Goal: Find contact information: Find contact information

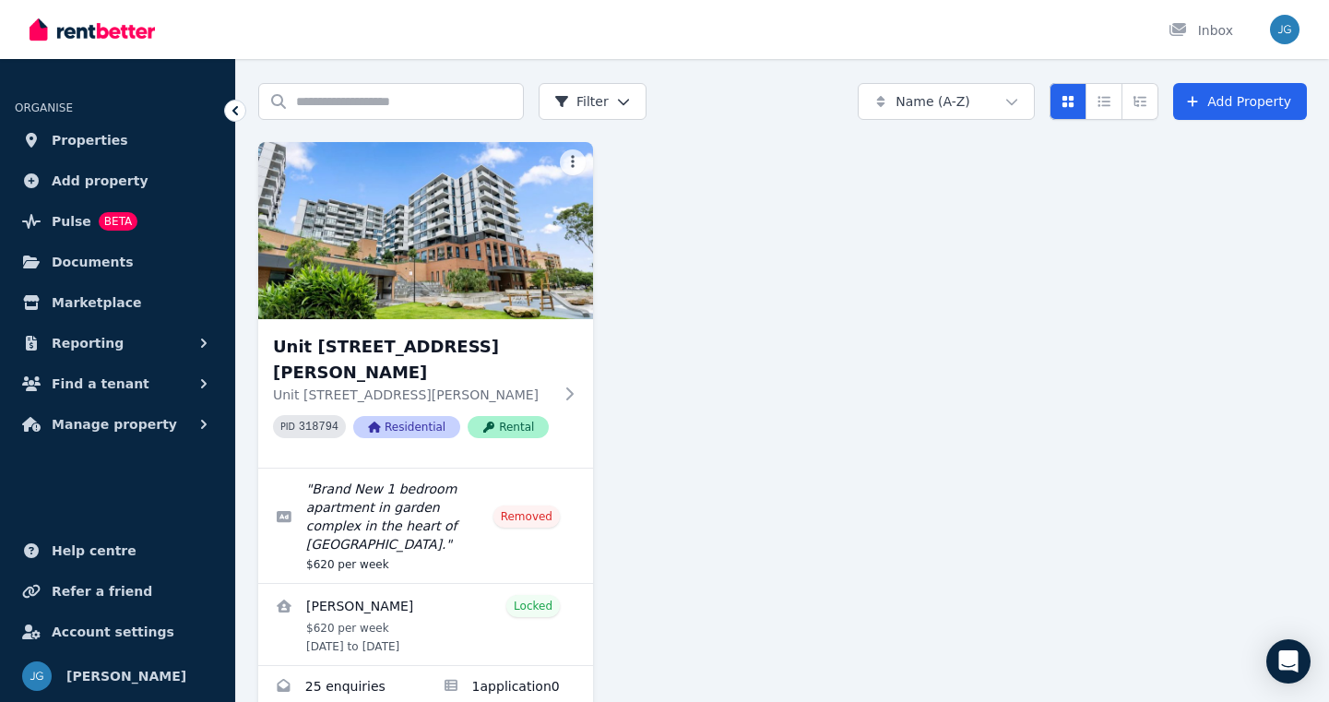
scroll to position [123, 0]
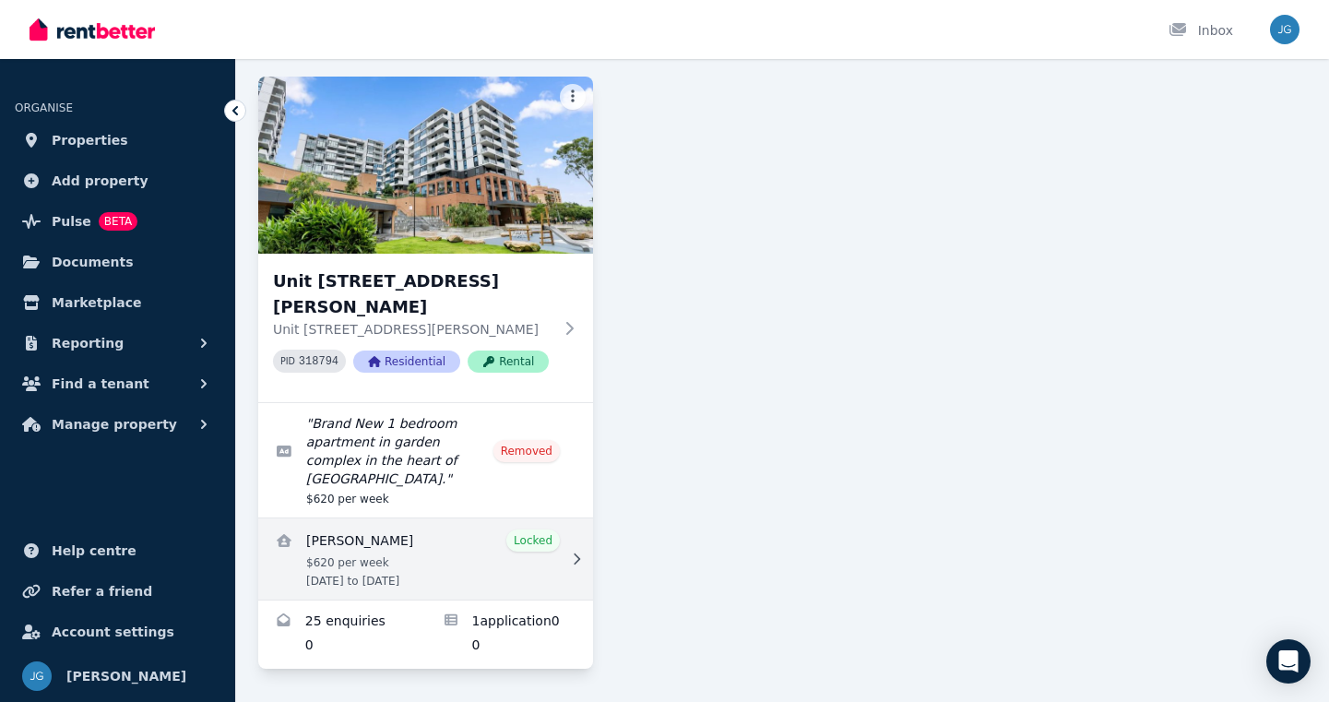
click at [342, 542] on link "View details for Nana Jung" at bounding box center [425, 559] width 335 height 81
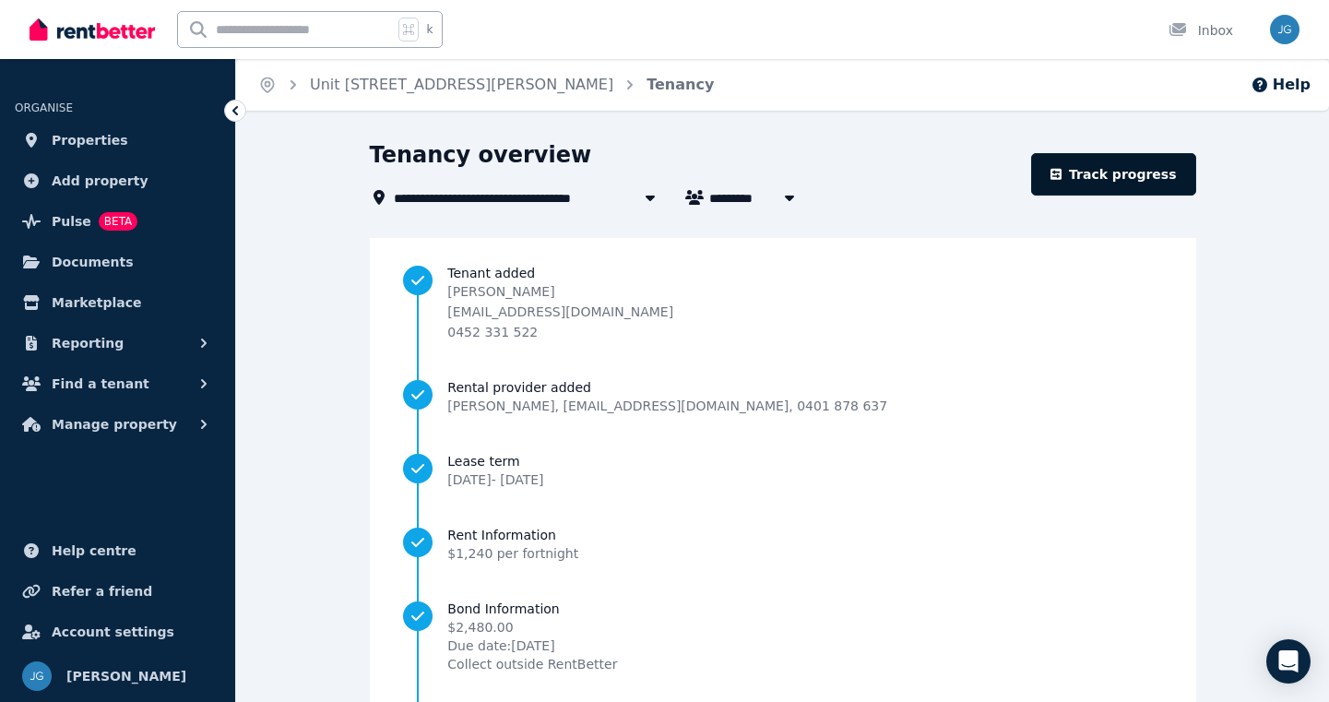
click at [1110, 170] on link "Track progress" at bounding box center [1113, 174] width 165 height 42
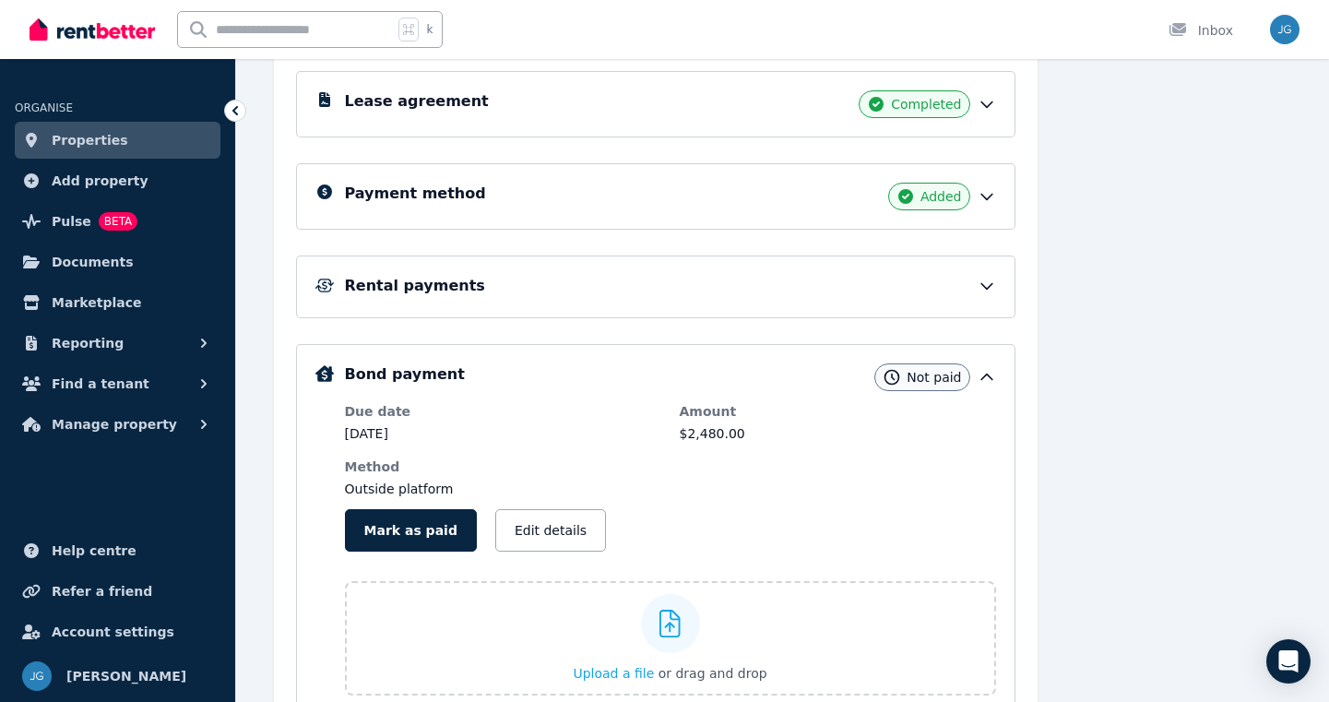
scroll to position [366, 0]
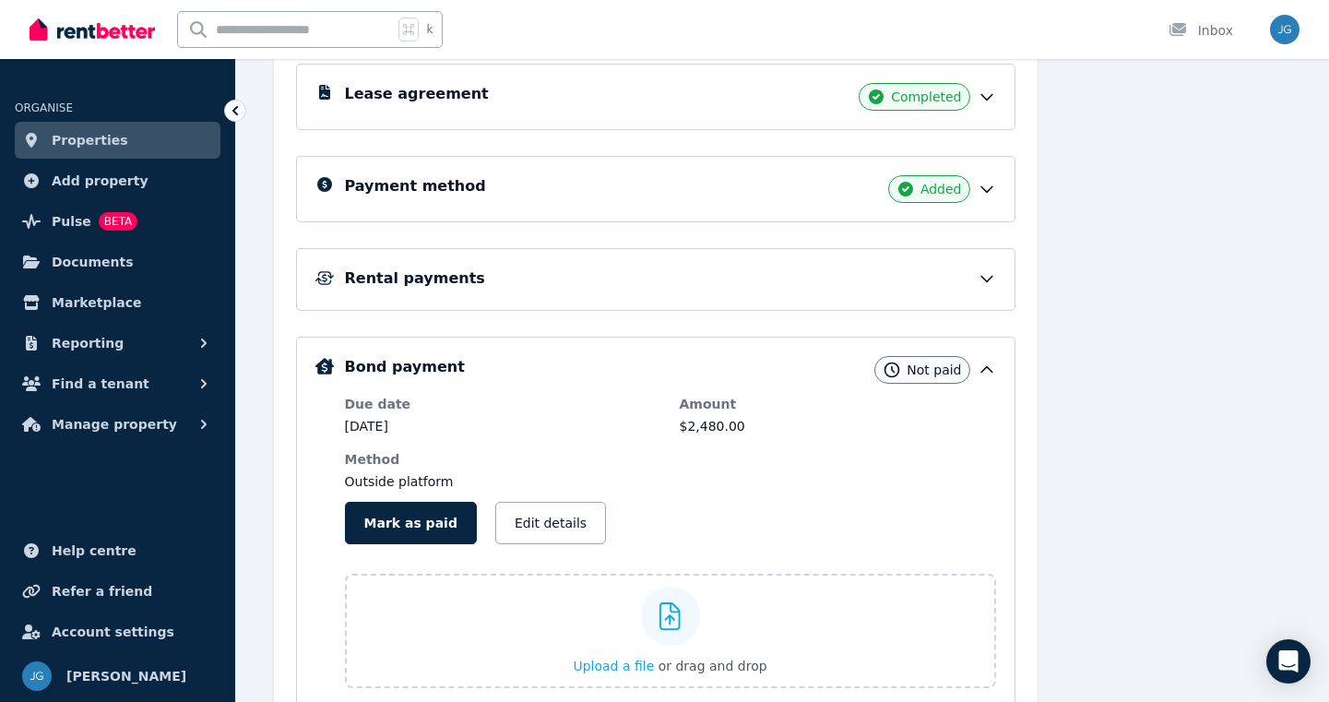
click at [992, 278] on icon at bounding box center [987, 278] width 18 height 18
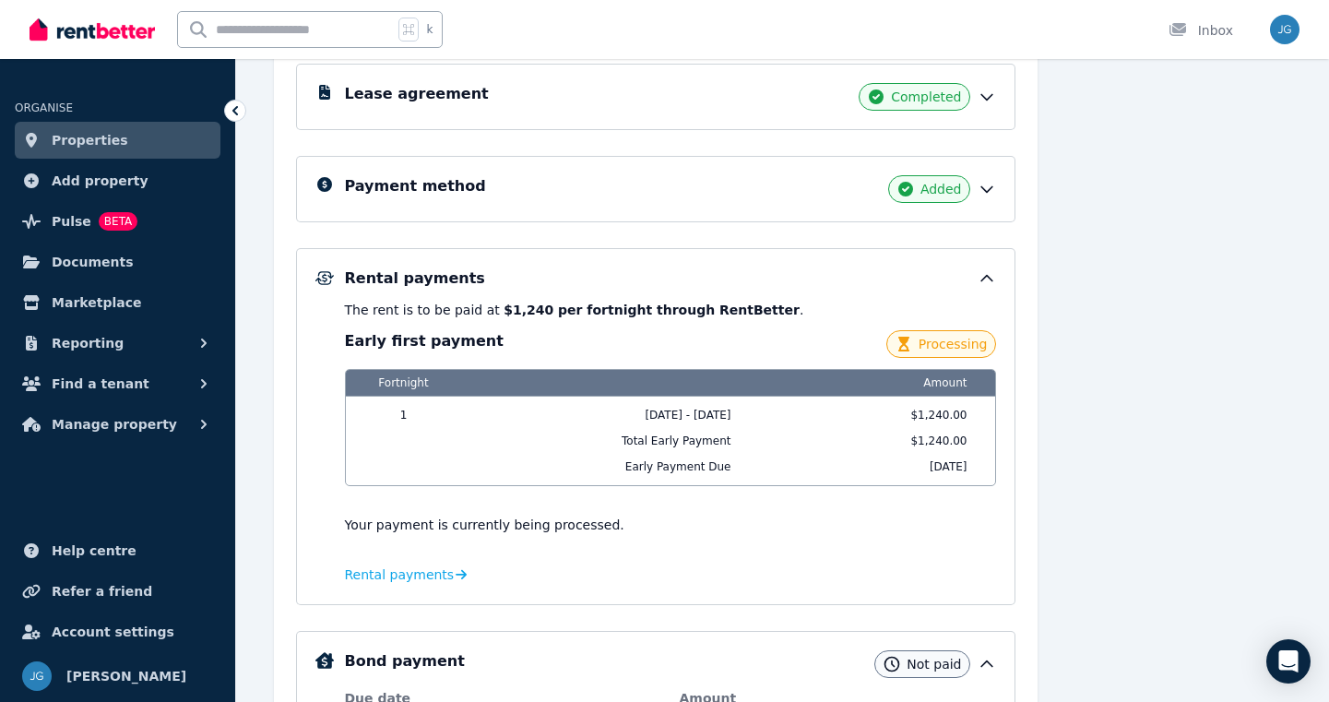
click at [989, 278] on icon at bounding box center [987, 279] width 11 height 6
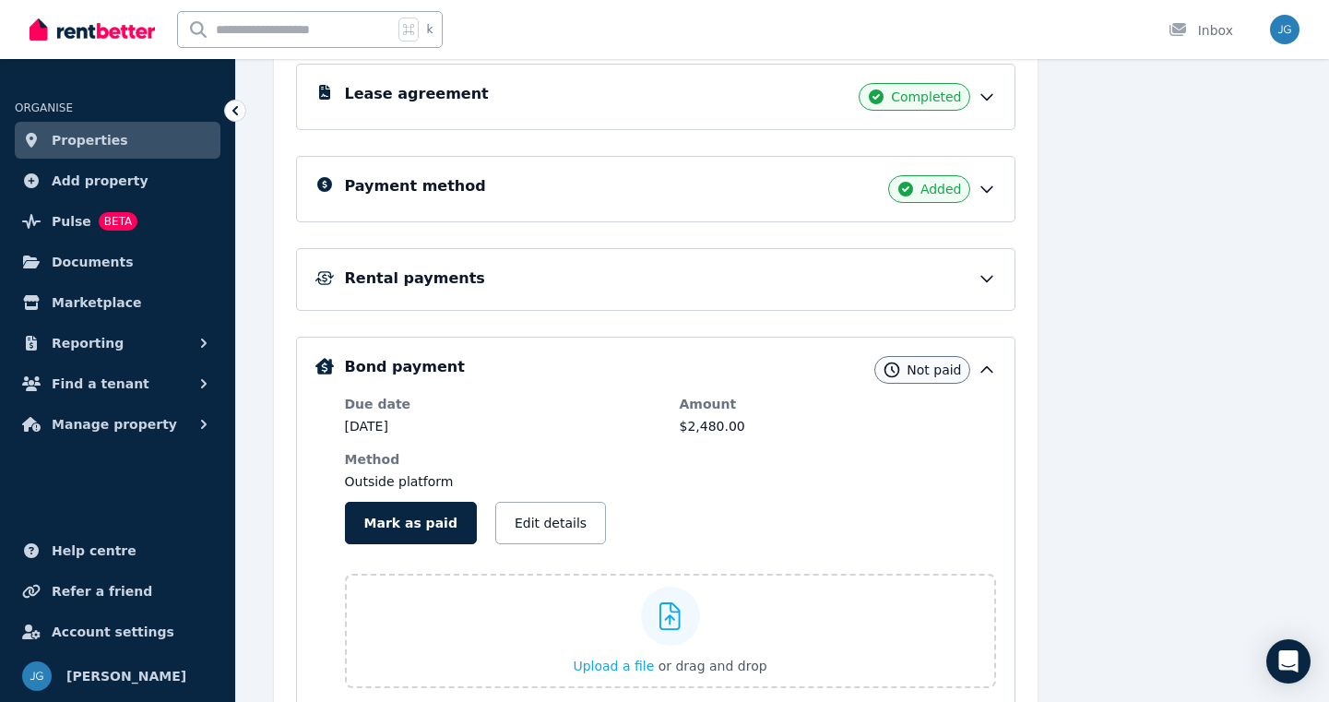
click at [948, 371] on span "Not paid" at bounding box center [934, 370] width 54 height 18
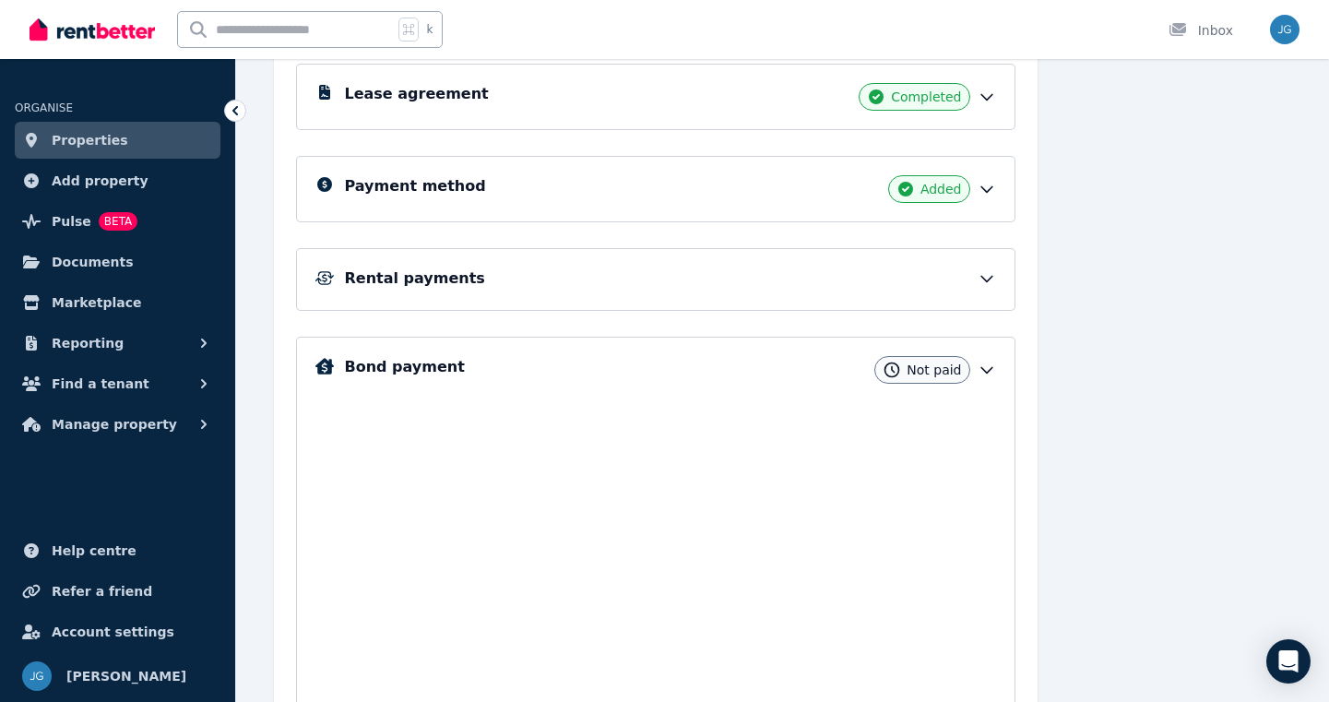
scroll to position [152, 0]
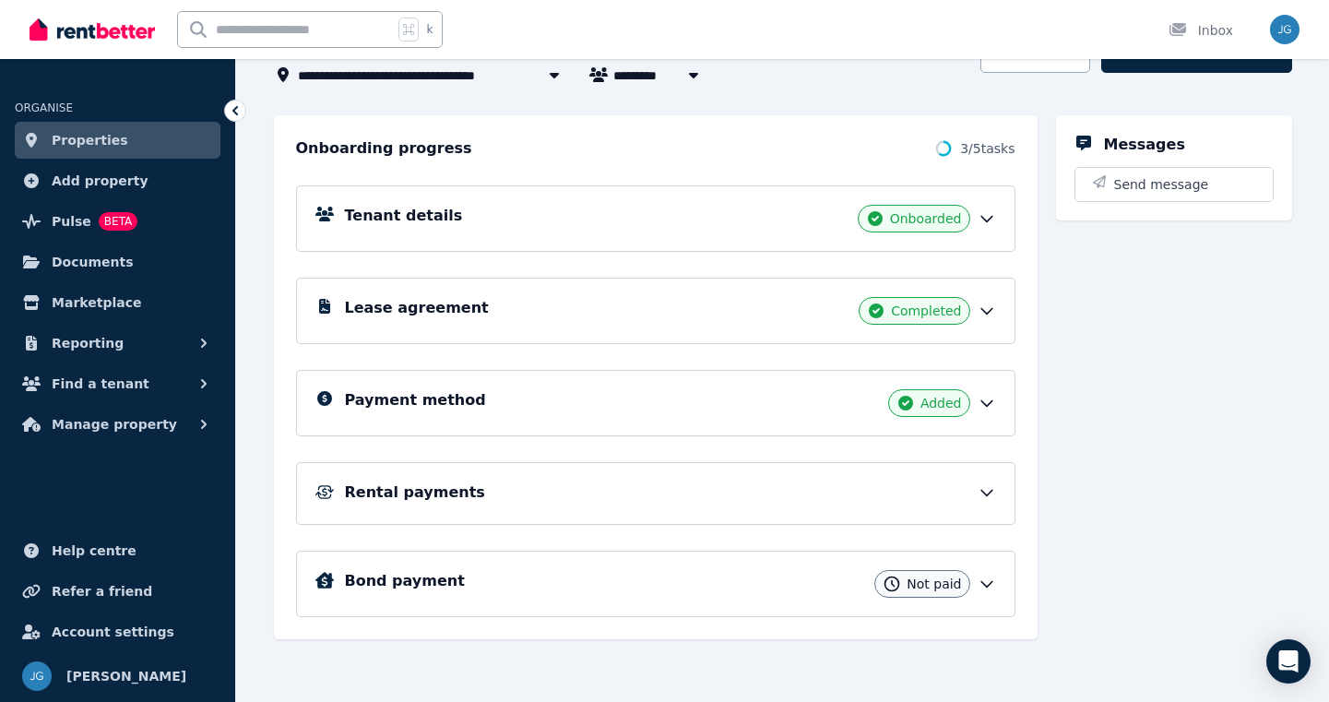
click at [926, 588] on span "Not paid" at bounding box center [934, 584] width 54 height 18
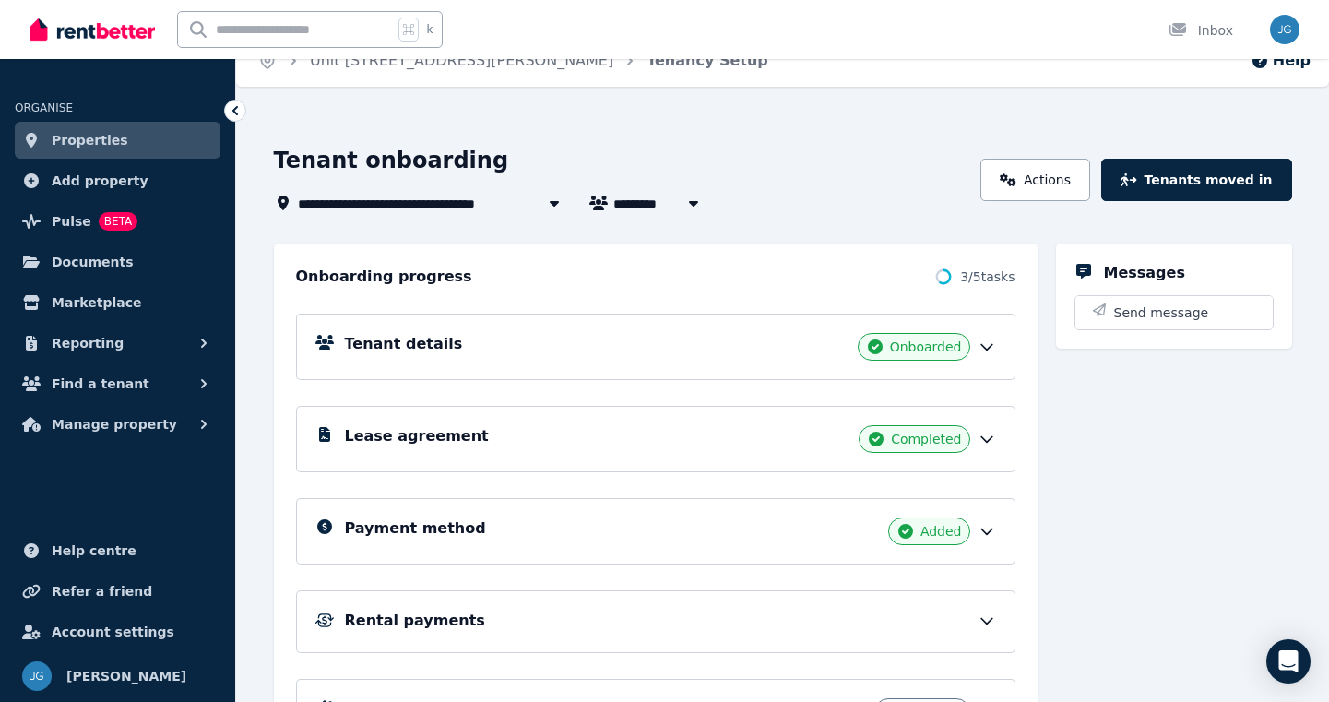
scroll to position [0, 0]
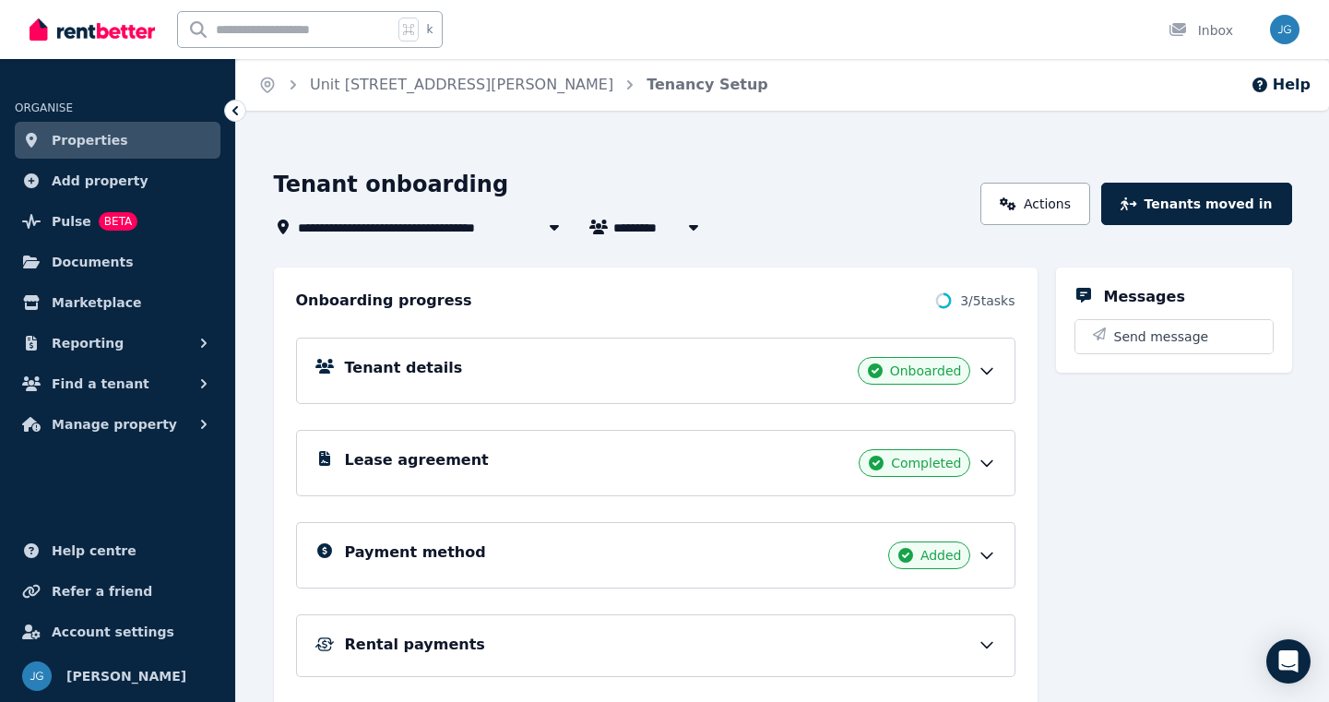
drag, startPoint x: 531, startPoint y: 226, endPoint x: 434, endPoint y: 226, distance: 97.8
click at [435, 226] on span "Unit [STREET_ADDRESS][PERSON_NAME]" at bounding box center [447, 227] width 299 height 22
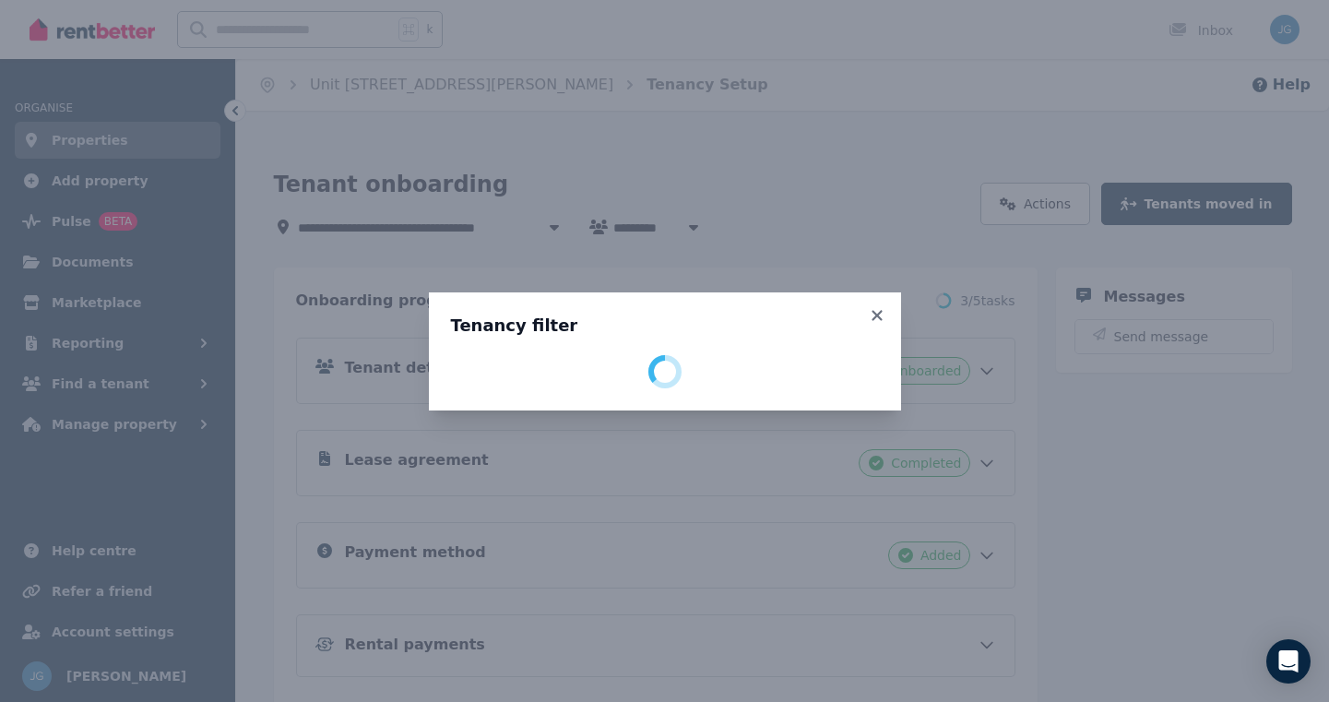
click at [336, 225] on div "Tenancy filter" at bounding box center [664, 351] width 1329 height 702
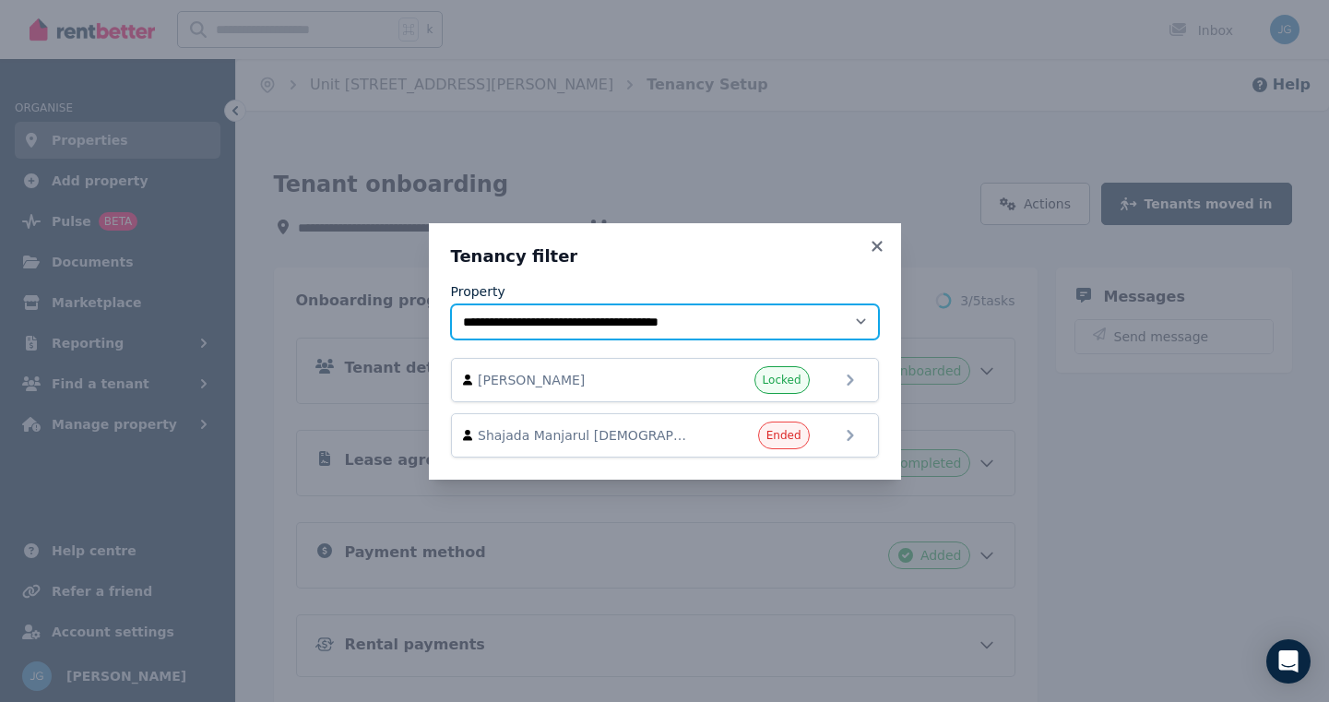
click at [699, 321] on select "**********" at bounding box center [665, 321] width 428 height 35
click at [451, 304] on select "**********" at bounding box center [665, 321] width 428 height 35
click at [704, 321] on select "**********" at bounding box center [665, 321] width 428 height 35
click at [451, 304] on select "**********" at bounding box center [665, 321] width 428 height 35
click at [460, 319] on select "**********" at bounding box center [665, 321] width 428 height 35
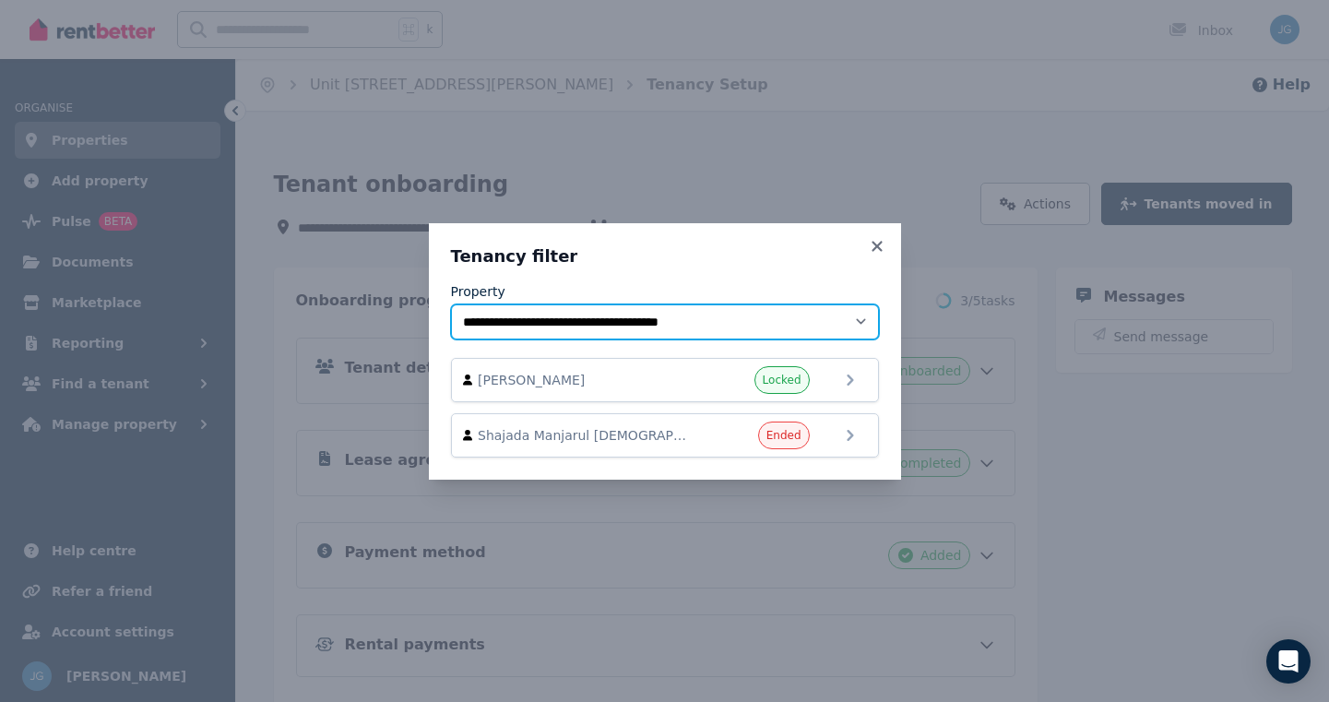
click at [451, 304] on select "**********" at bounding box center [665, 321] width 428 height 35
click at [507, 323] on select "**********" at bounding box center [665, 321] width 428 height 35
click at [451, 304] on select "**********" at bounding box center [665, 321] width 428 height 35
click at [863, 321] on select "**********" at bounding box center [665, 321] width 428 height 35
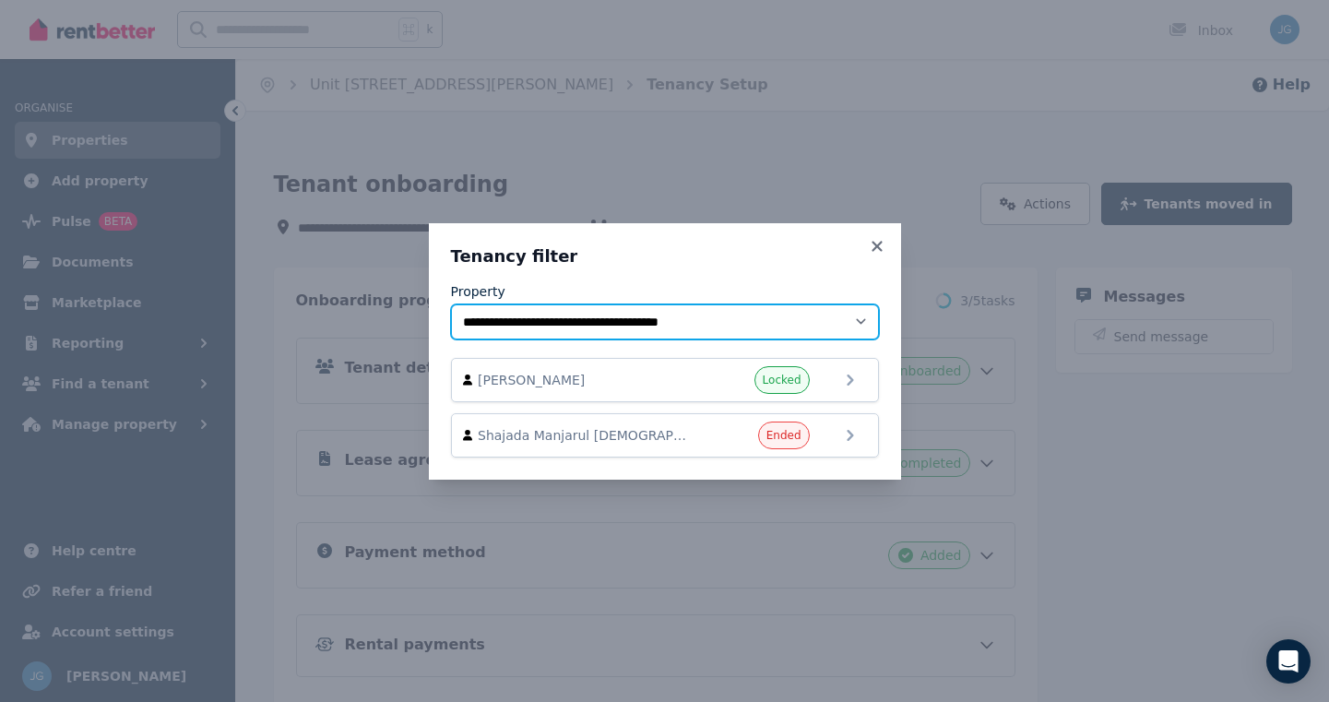
click at [451, 304] on select "**********" at bounding box center [665, 321] width 428 height 35
click at [875, 244] on icon at bounding box center [877, 246] width 10 height 10
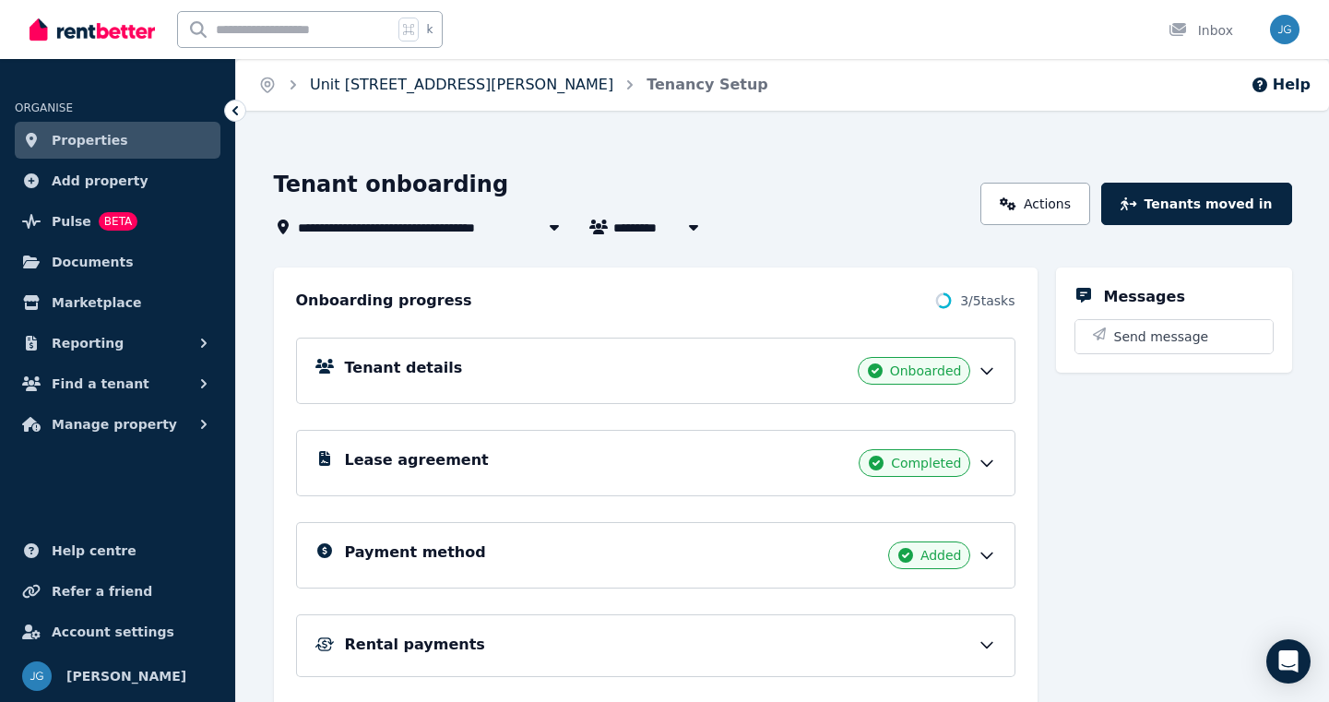
click at [313, 84] on link "Unit [STREET_ADDRESS][PERSON_NAME]" at bounding box center [462, 85] width 304 height 18
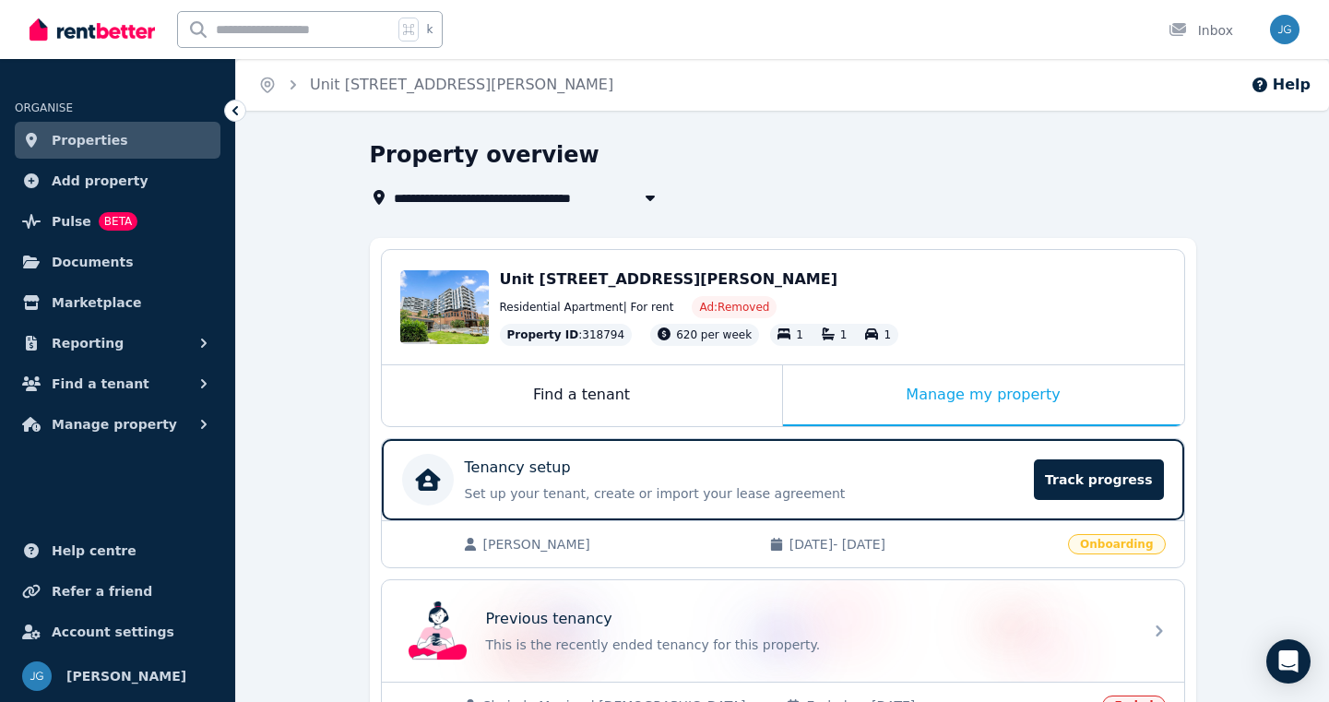
drag, startPoint x: 500, startPoint y: 280, endPoint x: 910, endPoint y: 275, distance: 409.7
click at [910, 275] on div "Unit [STREET_ADDRESS][PERSON_NAME]" at bounding box center [833, 279] width 666 height 22
copy span "Unit [STREET_ADDRESS][PERSON_NAME]"
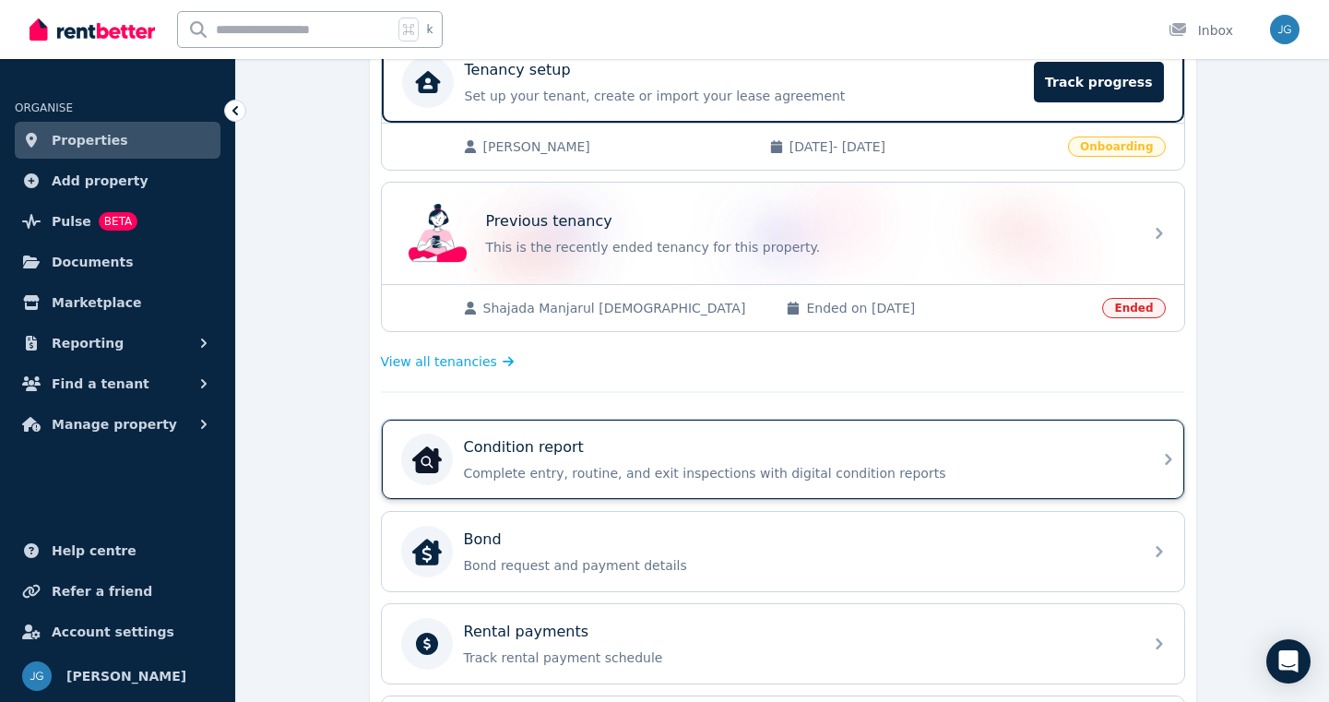
scroll to position [393, 0]
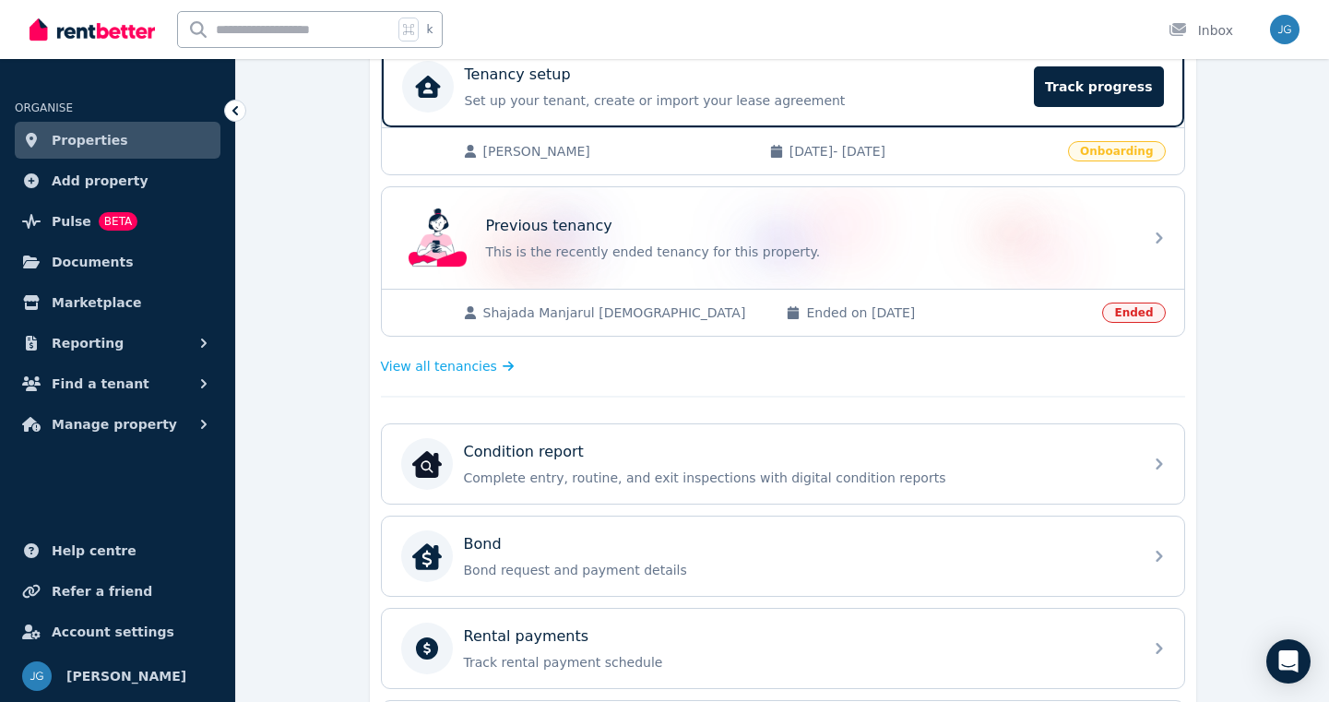
click at [494, 151] on span "[PERSON_NAME]" at bounding box center [617, 151] width 268 height 18
click at [804, 152] on span "[DATE] - [DATE]" at bounding box center [924, 151] width 268 height 18
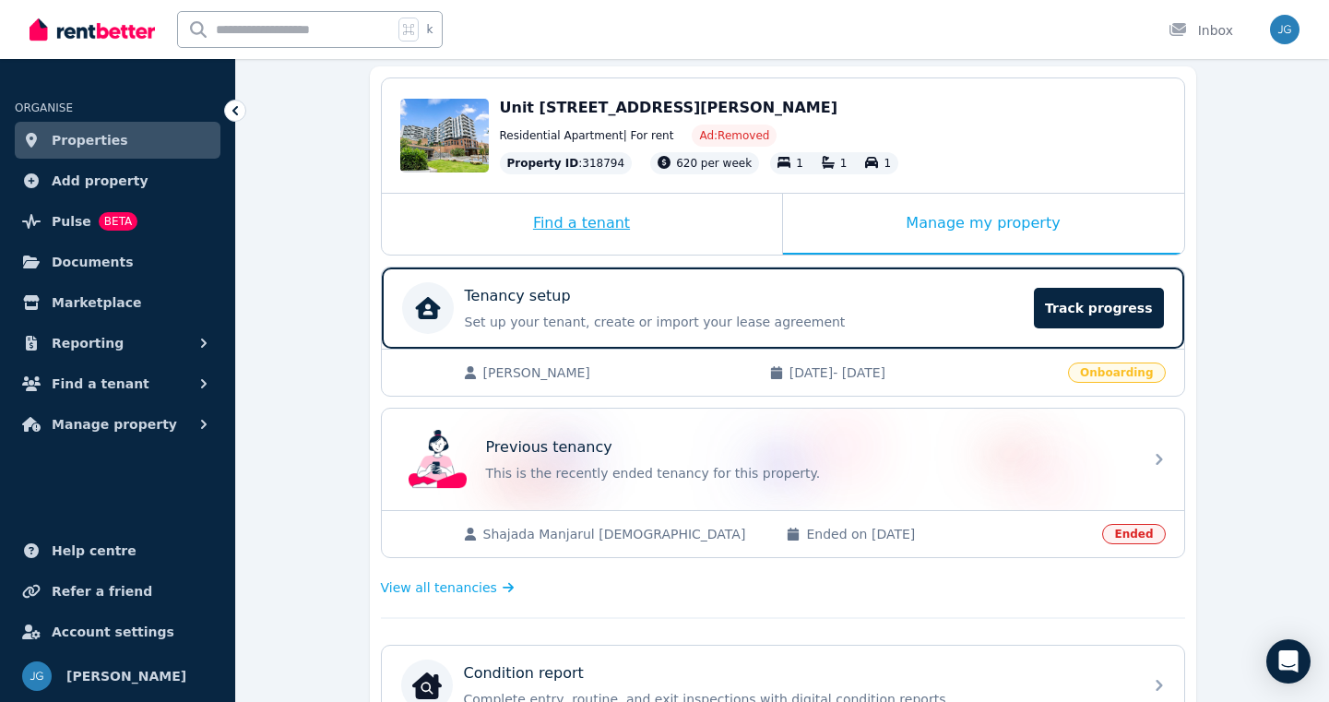
scroll to position [169, 0]
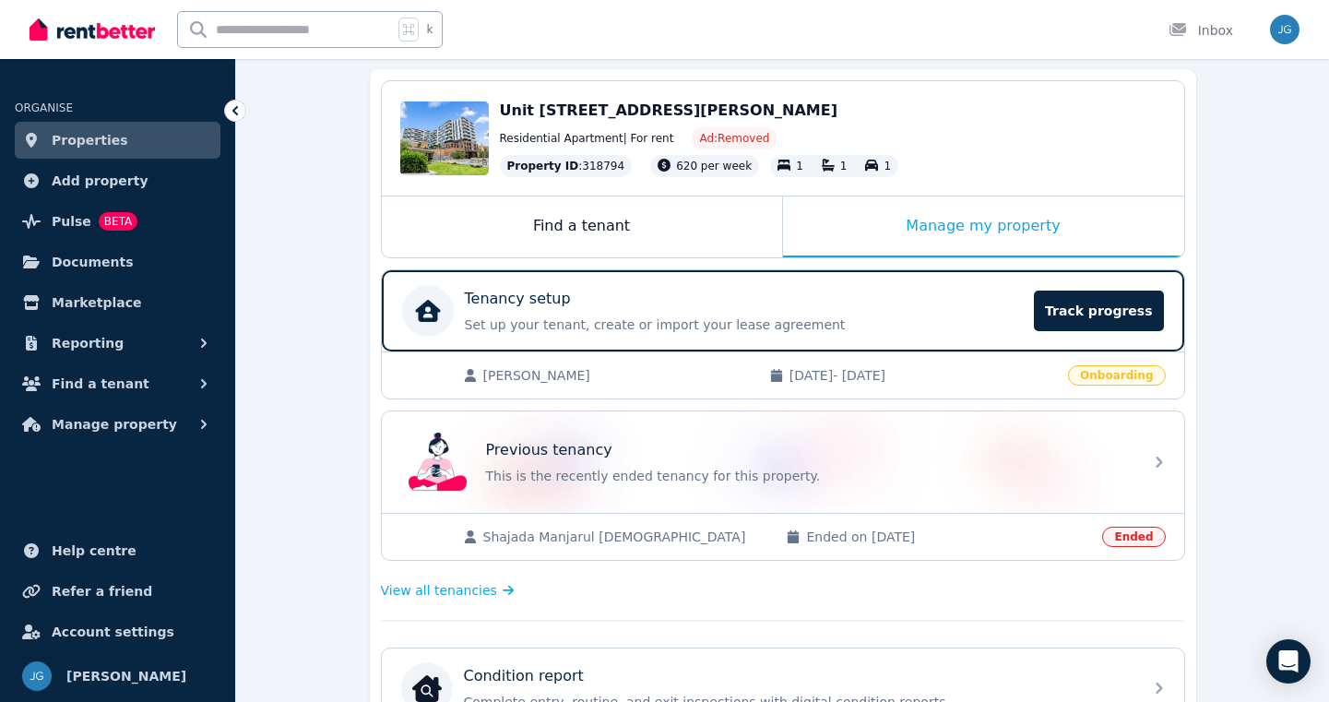
click at [528, 373] on span "[PERSON_NAME]" at bounding box center [617, 375] width 268 height 18
click at [76, 138] on span "Properties" at bounding box center [90, 140] width 77 height 22
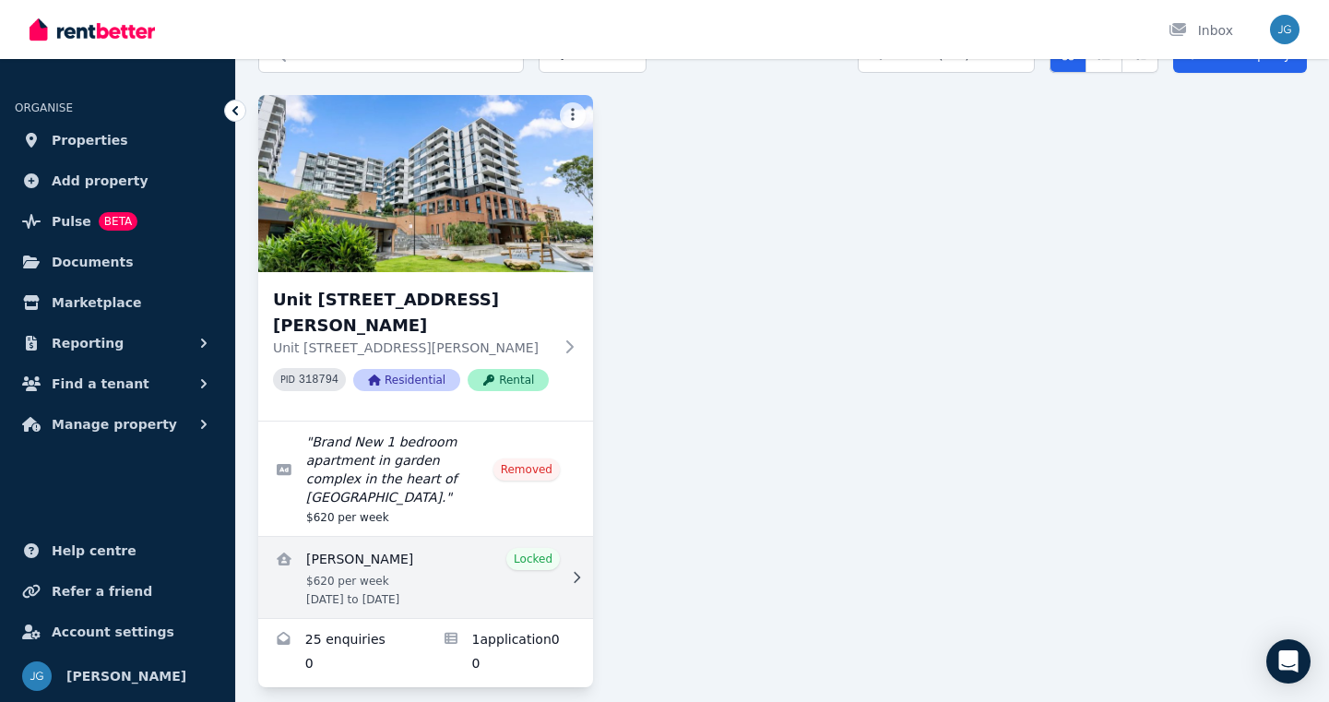
scroll to position [123, 0]
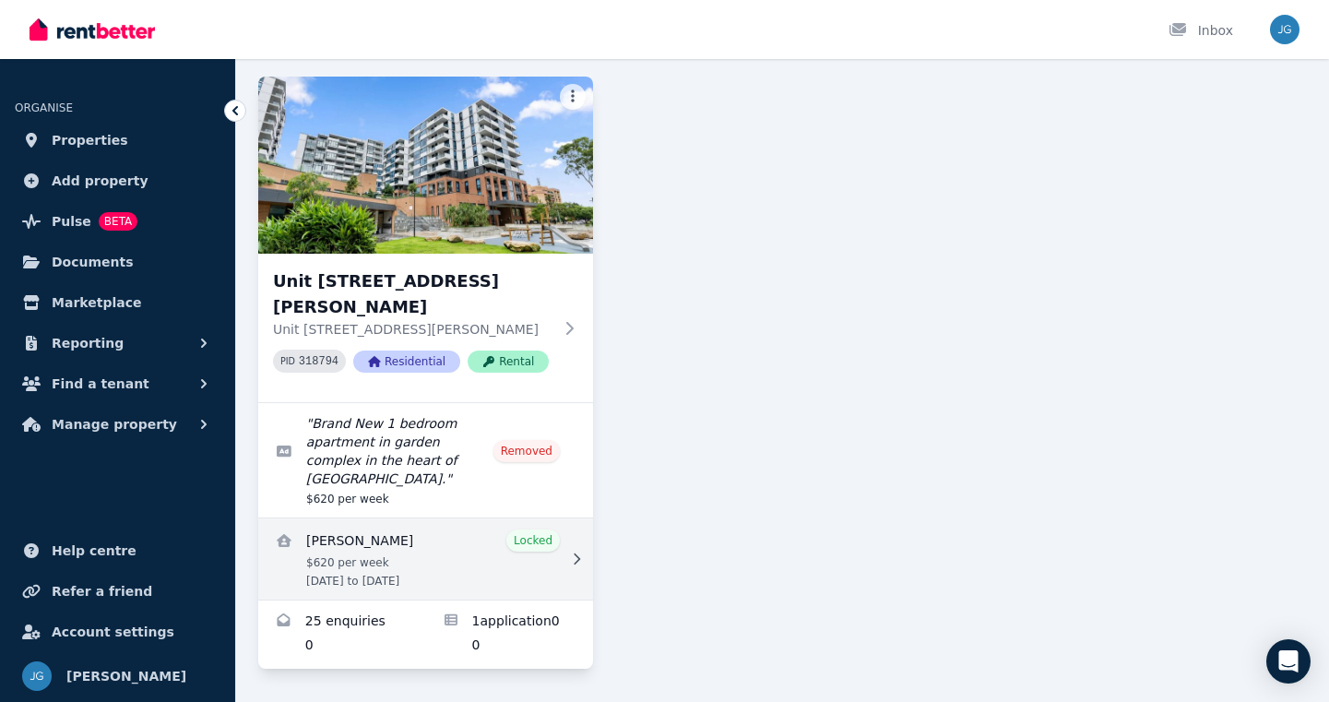
click at [348, 542] on link "View details for Nana Jung" at bounding box center [425, 559] width 335 height 81
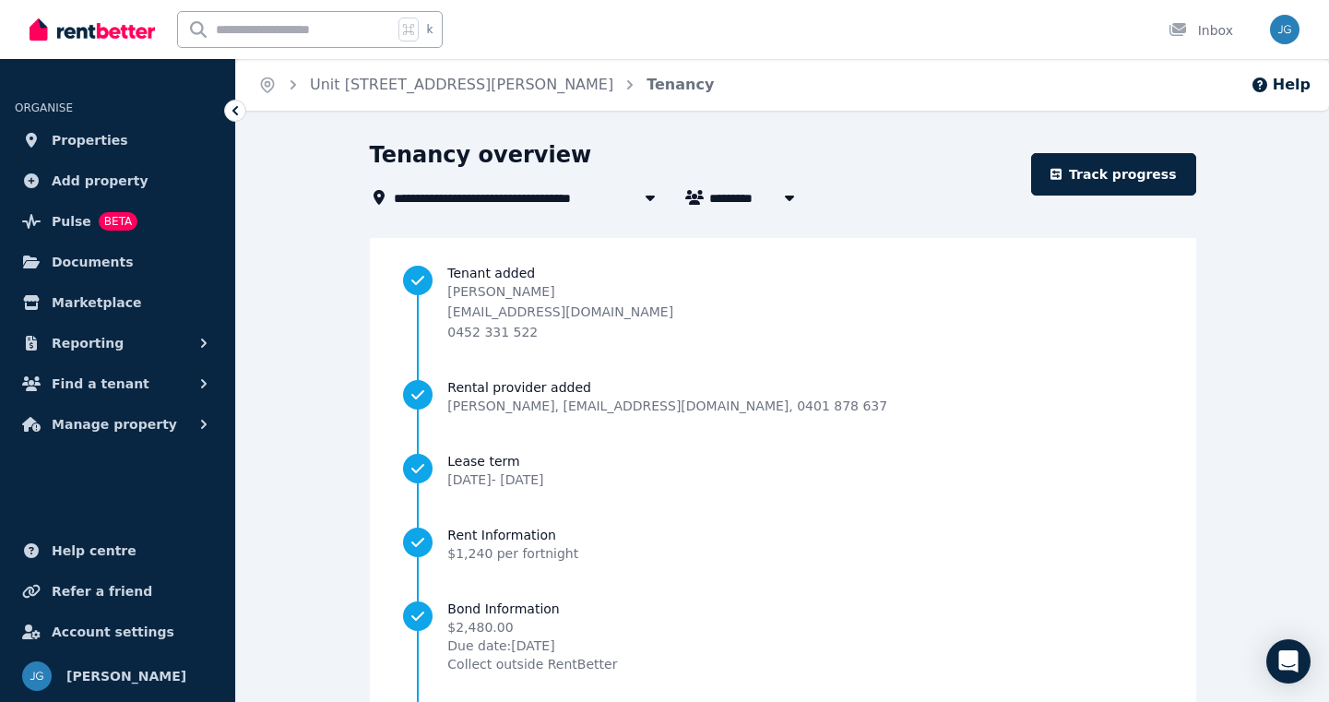
click at [731, 197] on span "[PERSON_NAME]" at bounding box center [779, 197] width 140 height 22
type input "*********"
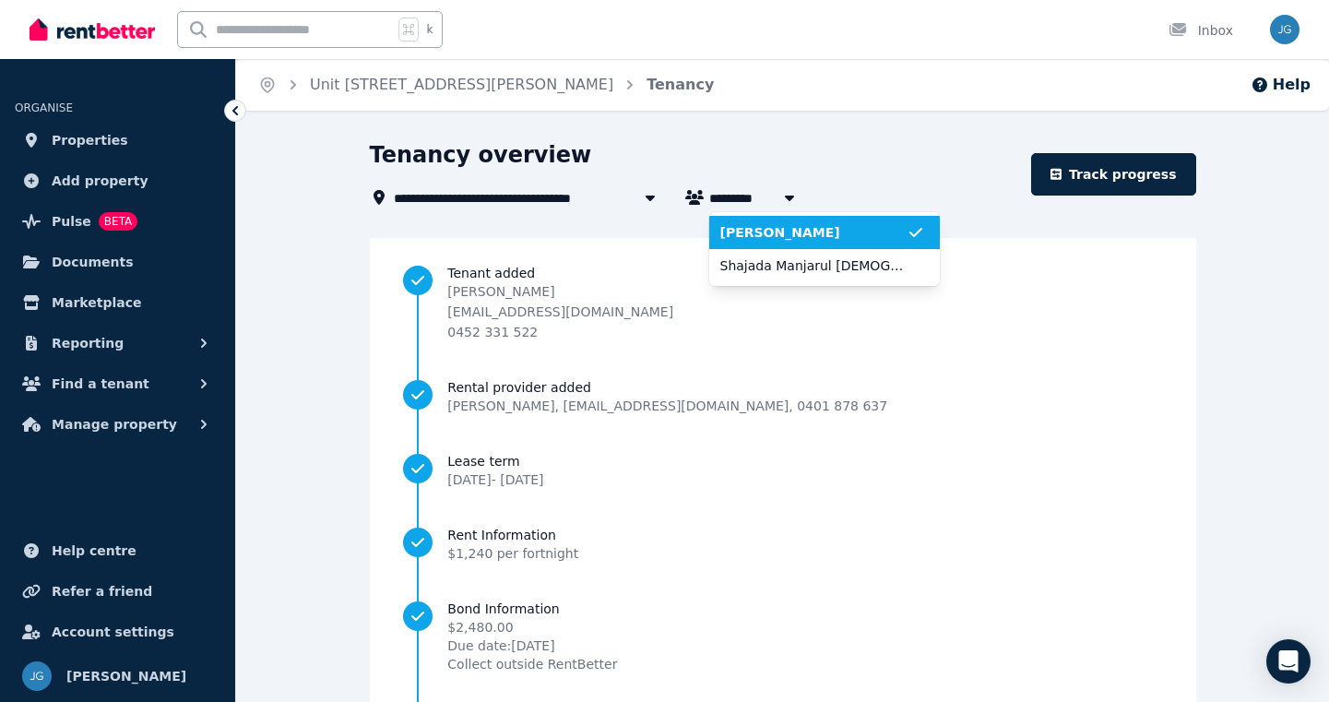
click at [749, 231] on span "[PERSON_NAME]" at bounding box center [814, 232] width 186 height 18
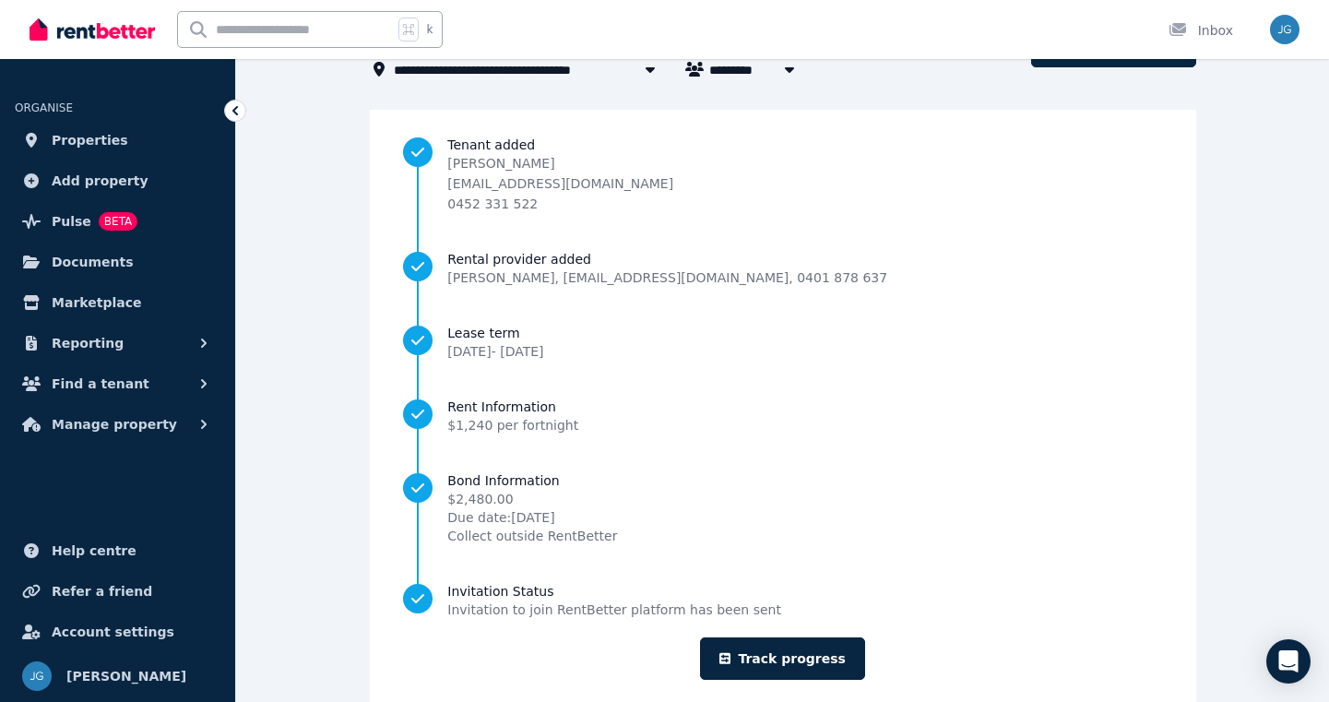
scroll to position [137, 0]
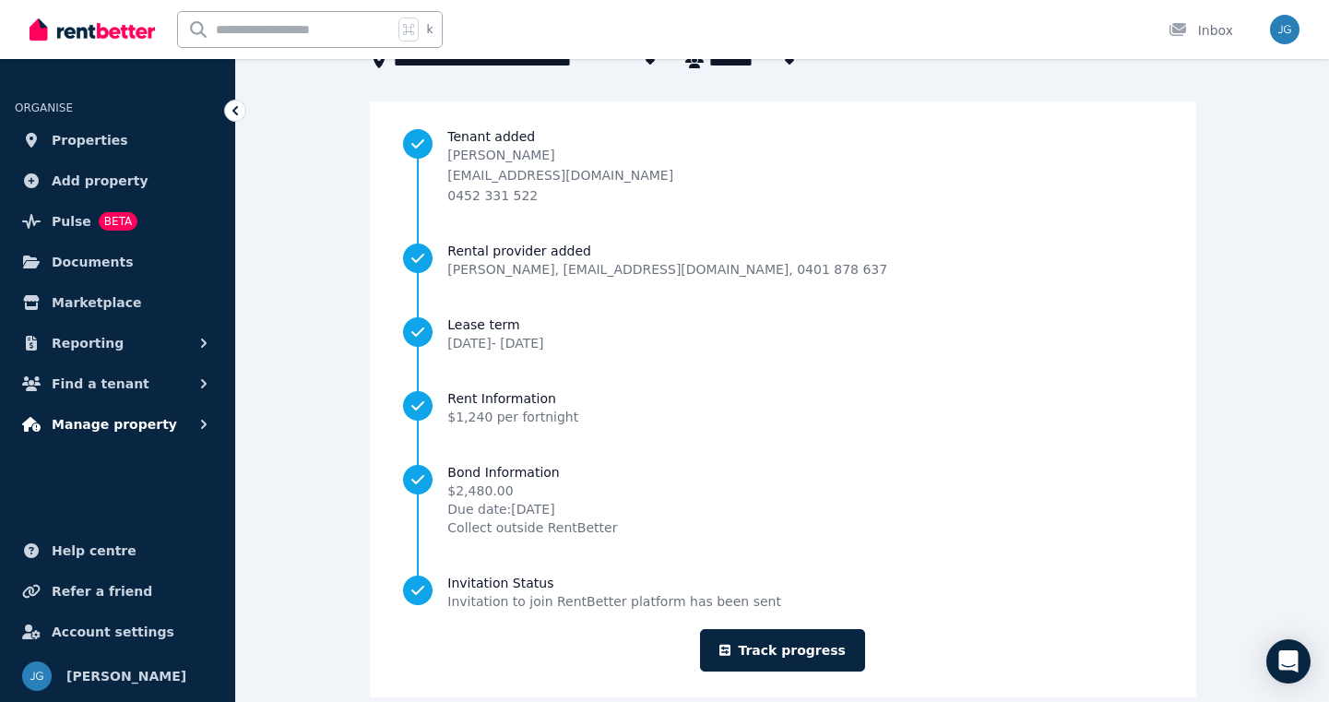
click at [88, 425] on span "Manage property" at bounding box center [114, 424] width 125 height 22
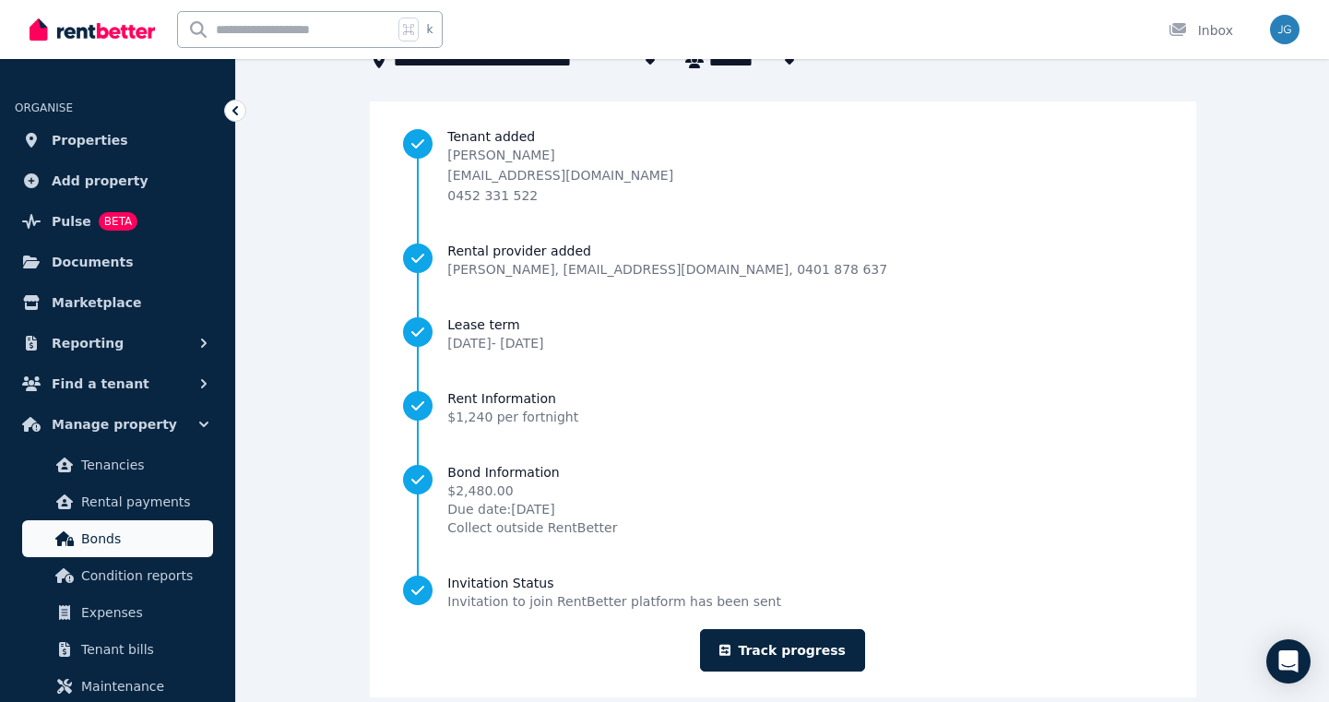
click at [87, 534] on span "Bonds" at bounding box center [143, 539] width 125 height 22
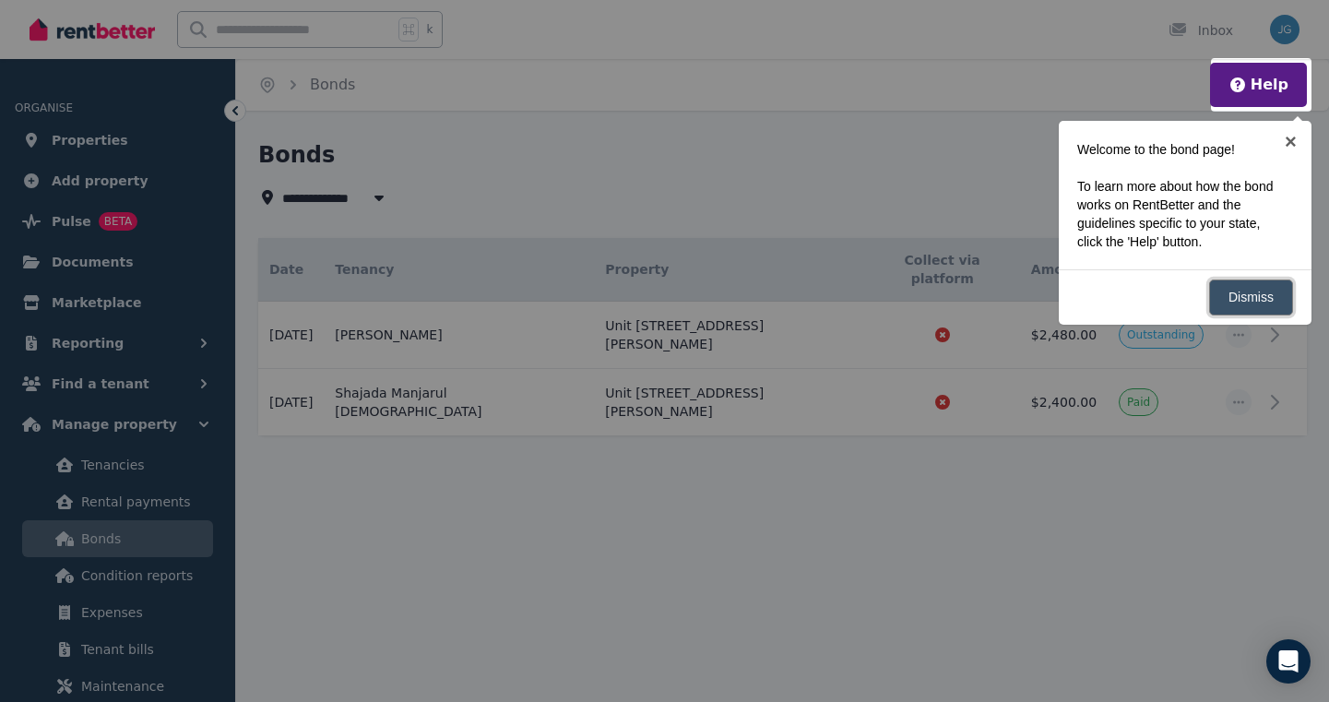
click at [1250, 300] on link "Dismiss" at bounding box center [1252, 298] width 84 height 36
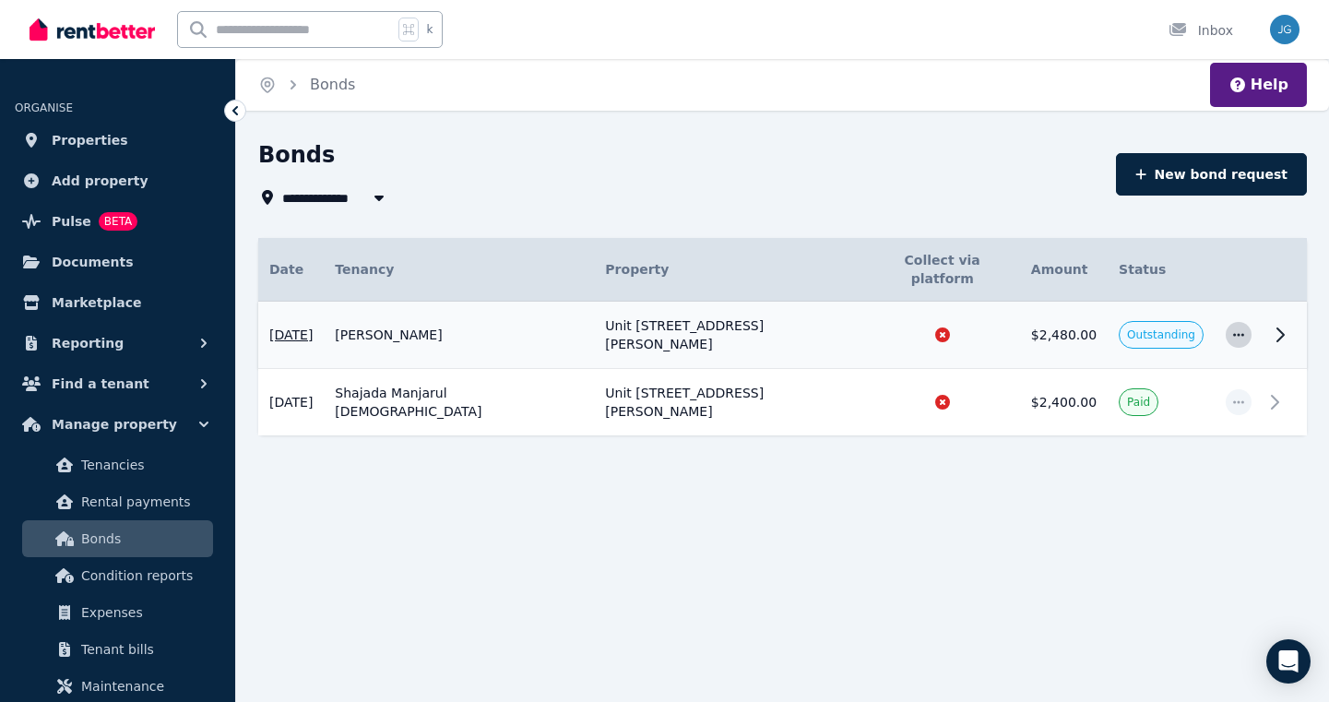
click at [1238, 333] on icon "button" at bounding box center [1239, 334] width 11 height 3
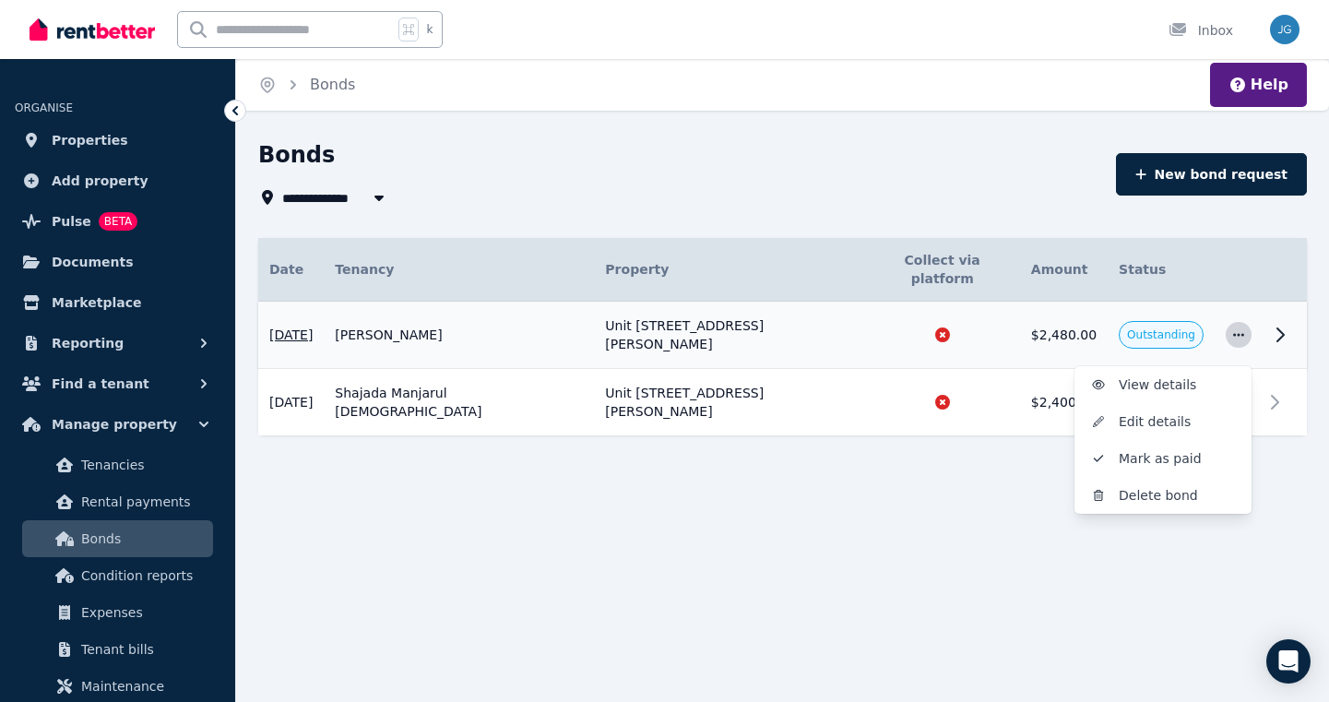
click at [1238, 333] on icon "button" at bounding box center [1239, 334] width 11 height 3
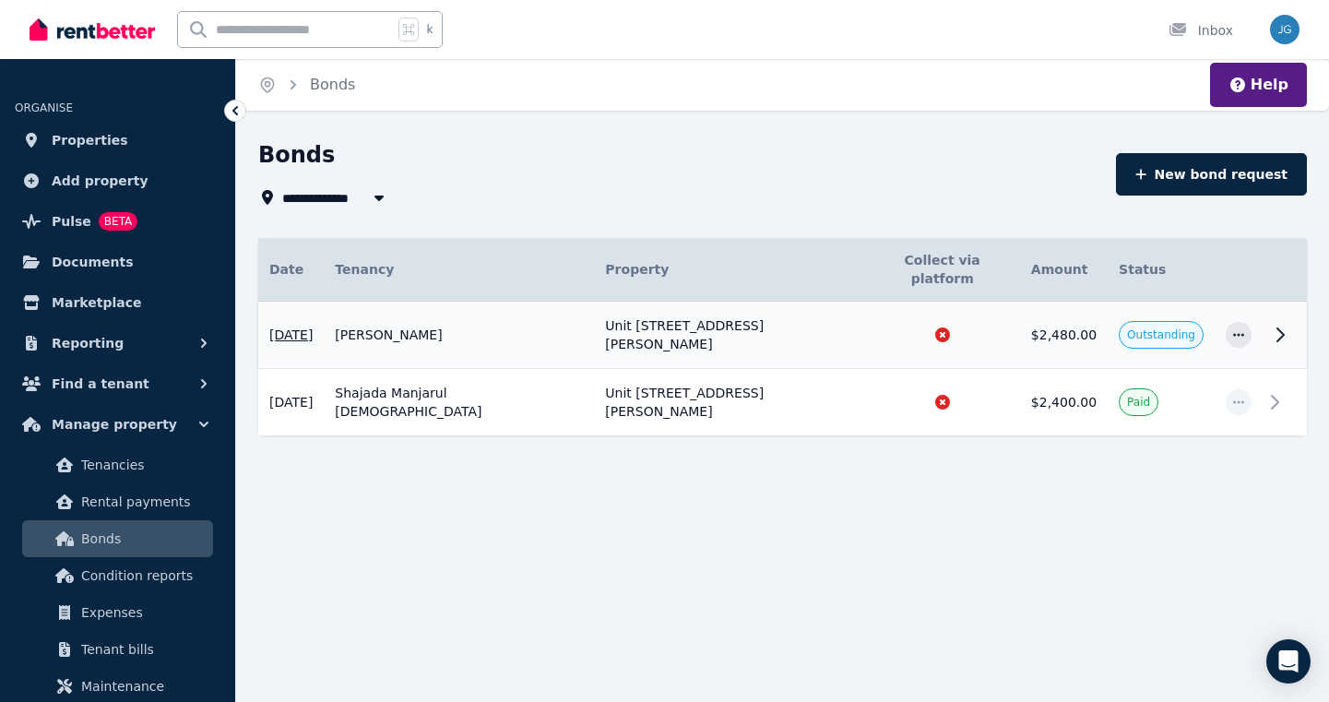
click at [1282, 328] on icon at bounding box center [1281, 334] width 6 height 13
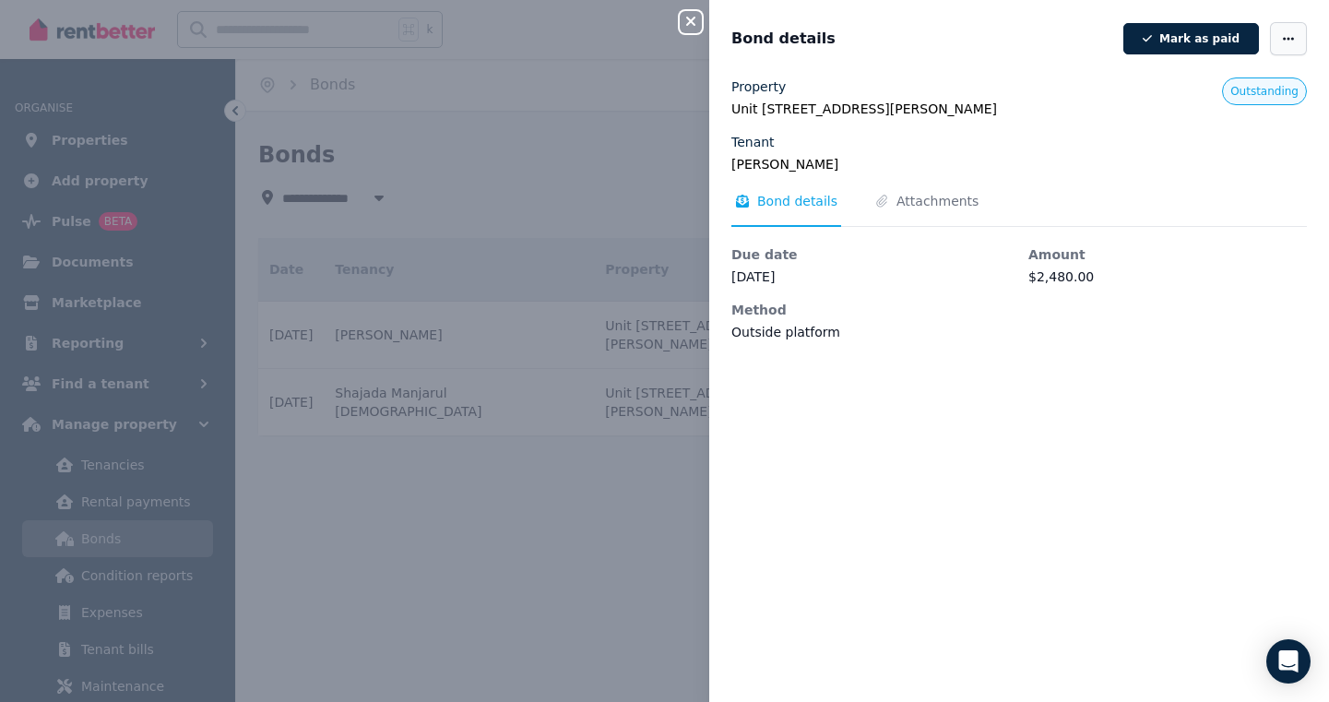
click at [1290, 37] on icon "button" at bounding box center [1289, 38] width 15 height 13
click at [689, 24] on icon "button" at bounding box center [690, 21] width 9 height 9
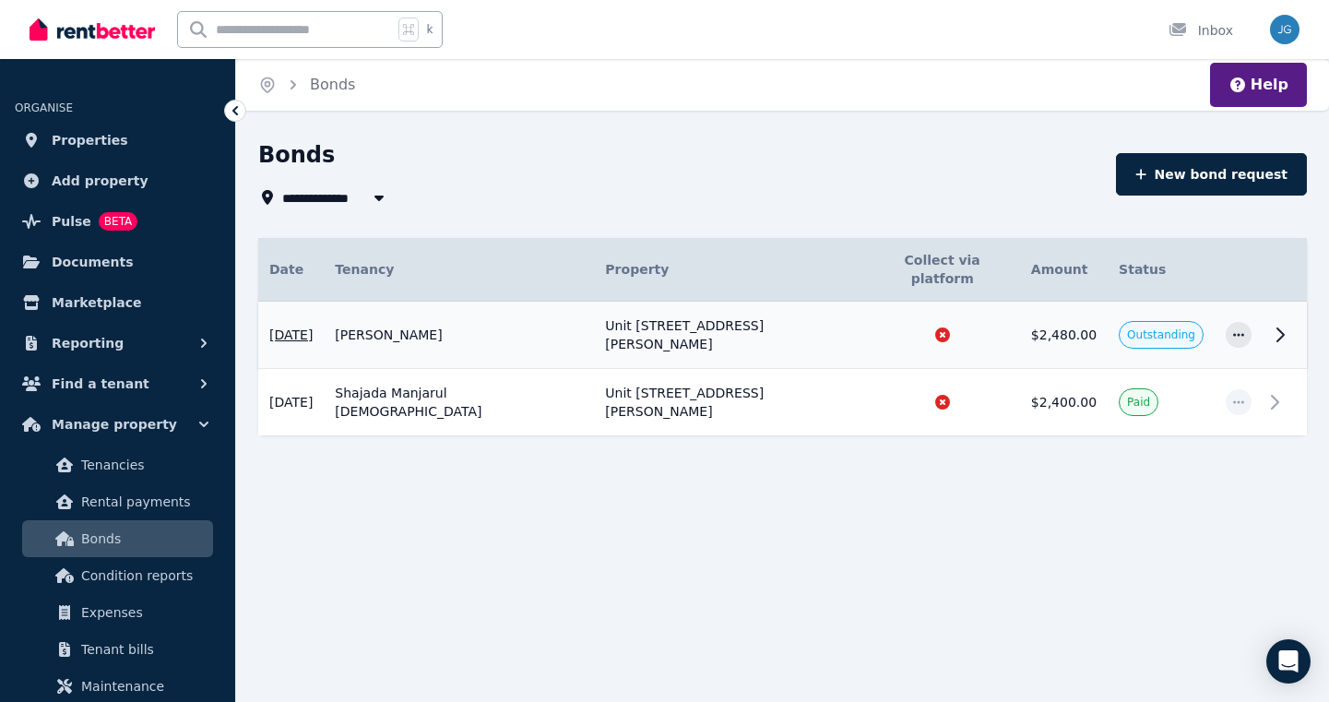
click at [633, 302] on td "Unit [STREET_ADDRESS][PERSON_NAME]" at bounding box center [729, 335] width 270 height 67
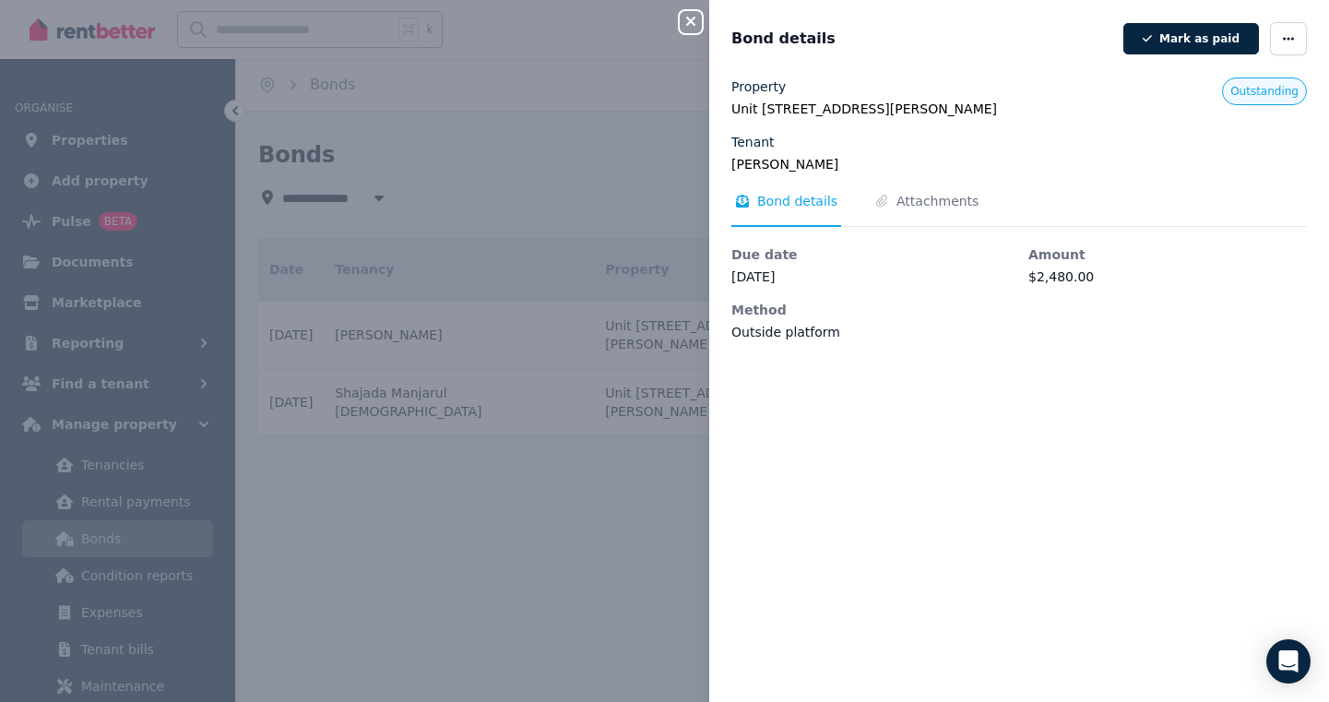
click at [696, 22] on icon "button" at bounding box center [691, 21] width 22 height 15
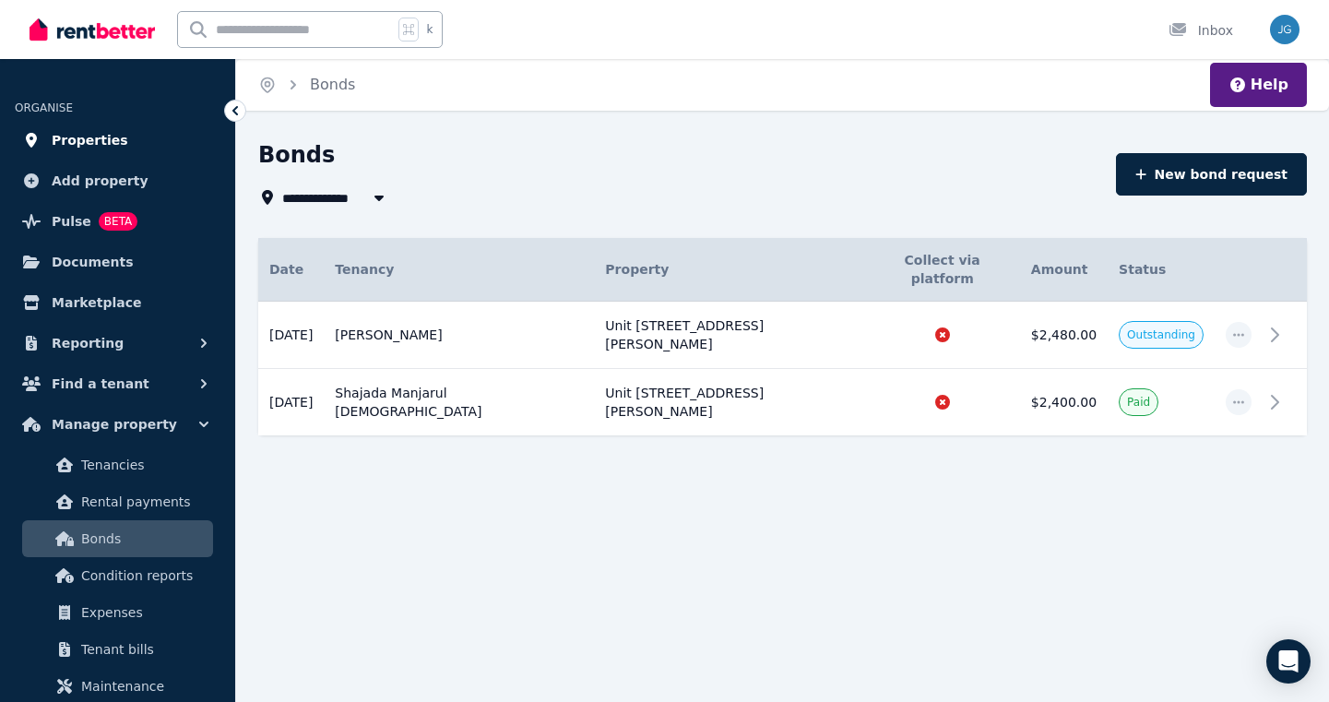
click at [65, 141] on span "Properties" at bounding box center [90, 140] width 77 height 22
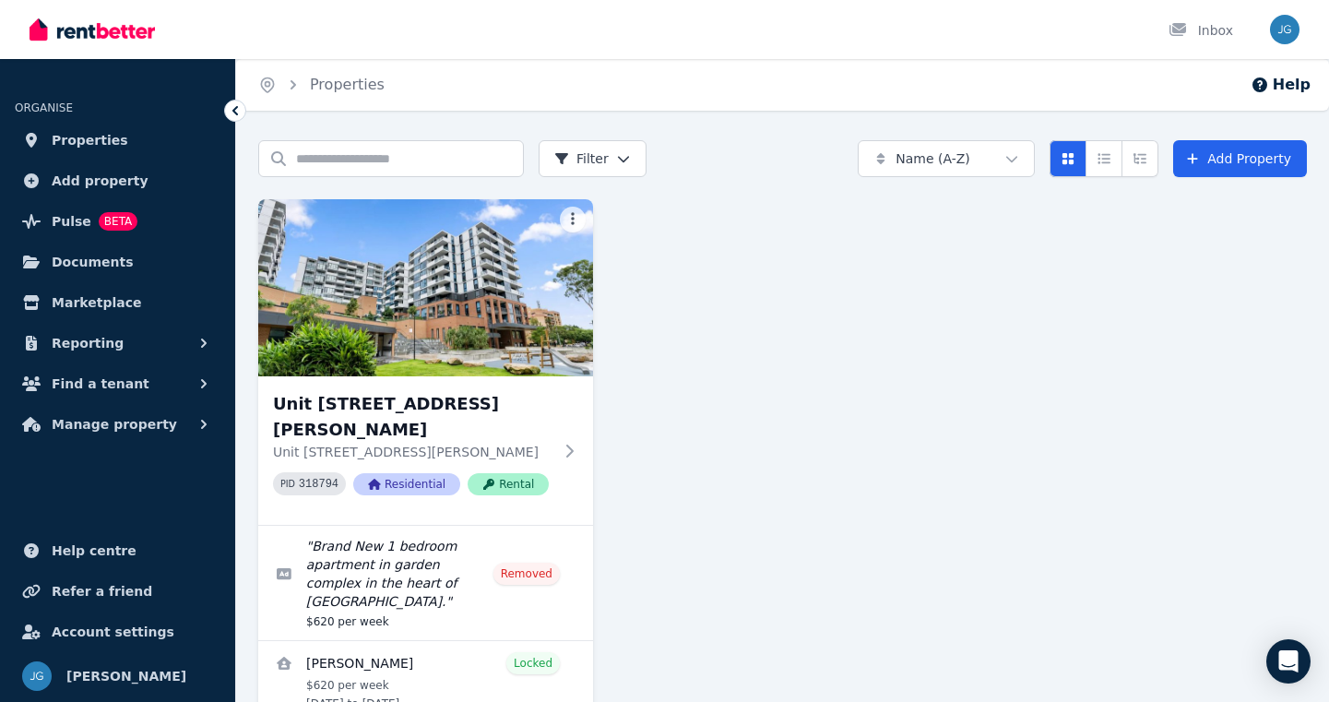
scroll to position [123, 0]
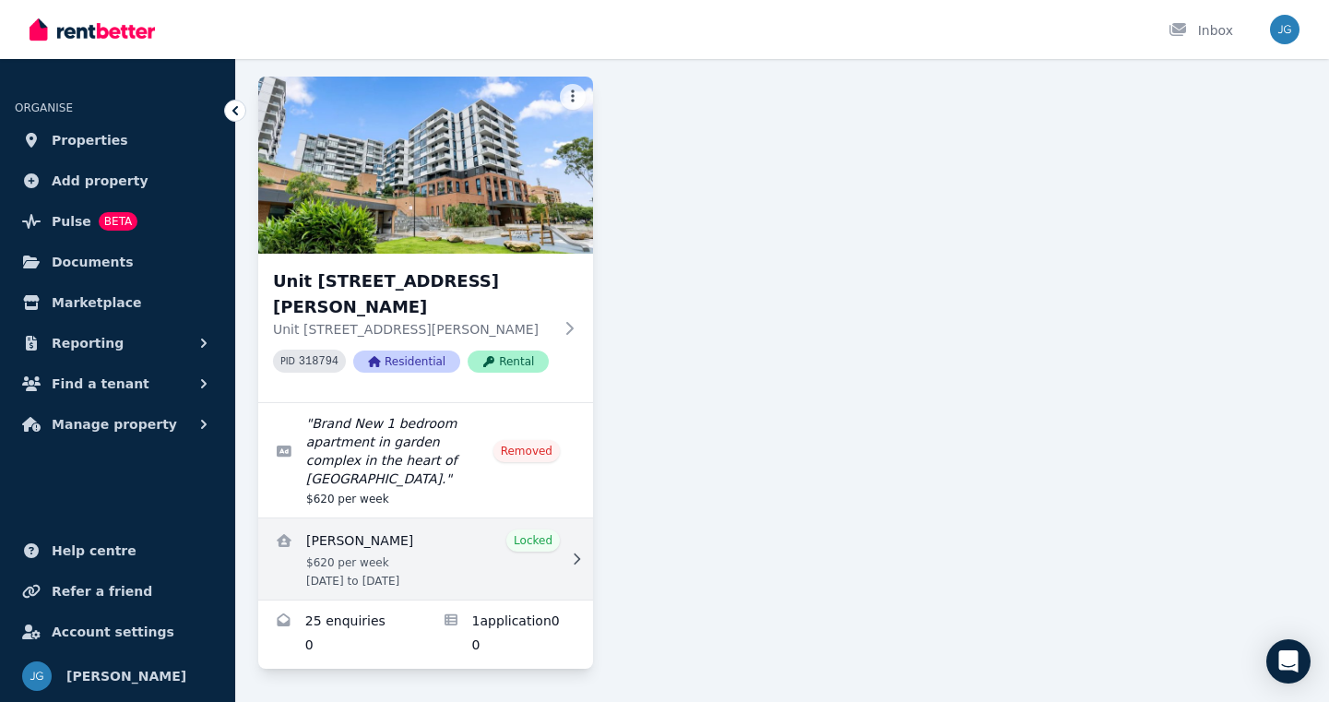
click at [577, 558] on icon at bounding box center [576, 559] width 18 height 13
click at [576, 559] on icon at bounding box center [576, 559] width 18 height 13
click at [312, 542] on link "View details for Nana Jung" at bounding box center [425, 559] width 335 height 81
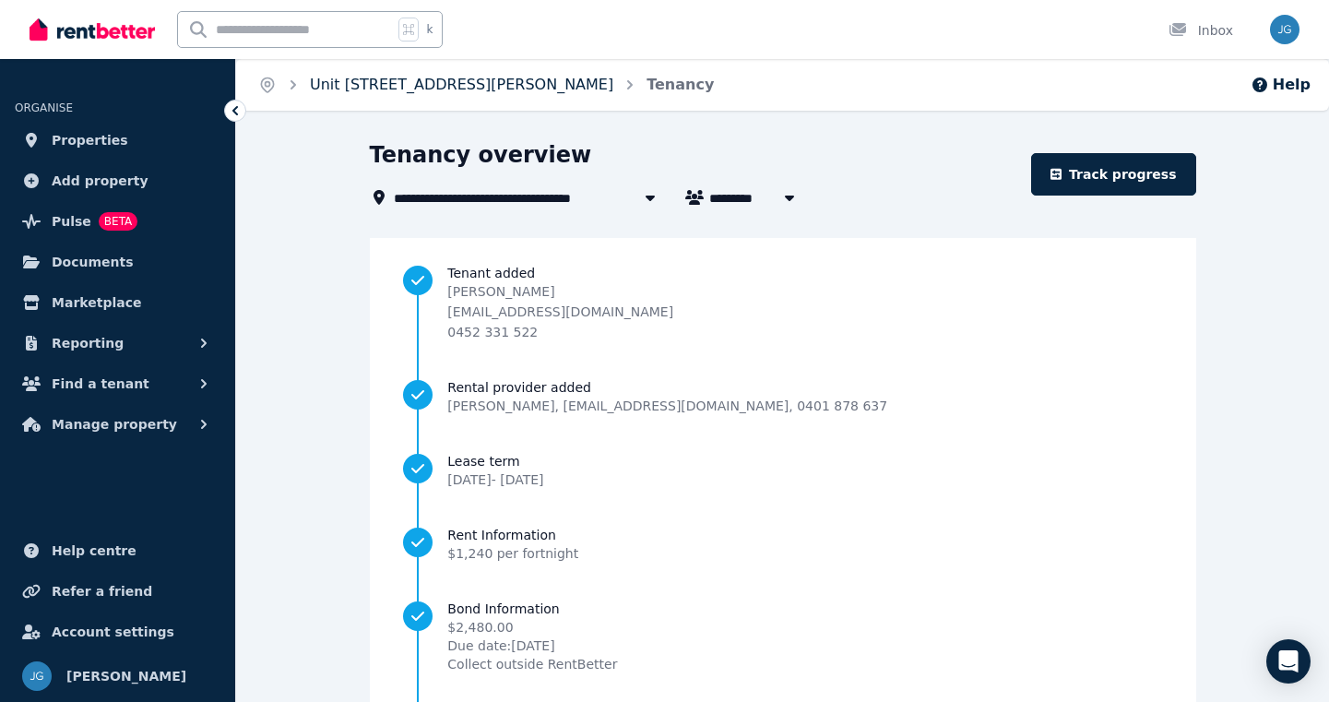
click at [468, 83] on link "Unit [STREET_ADDRESS][PERSON_NAME]" at bounding box center [462, 85] width 304 height 18
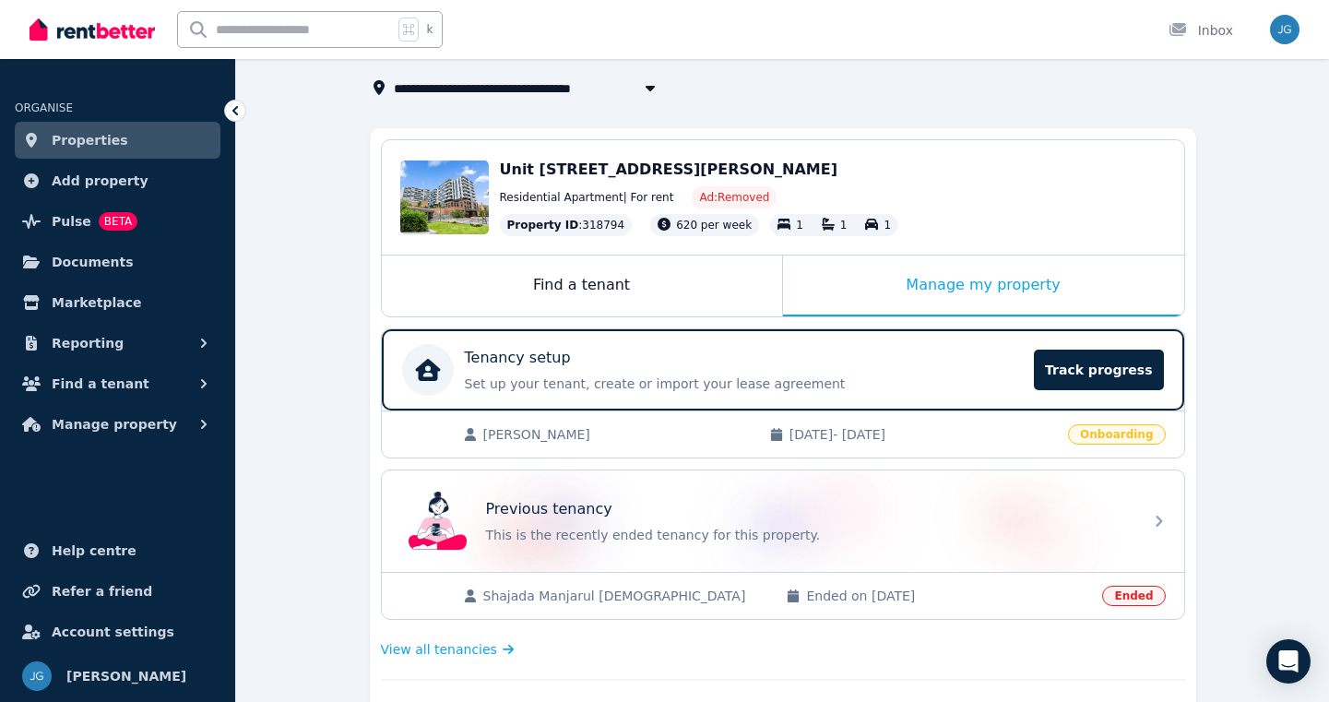
scroll to position [115, 0]
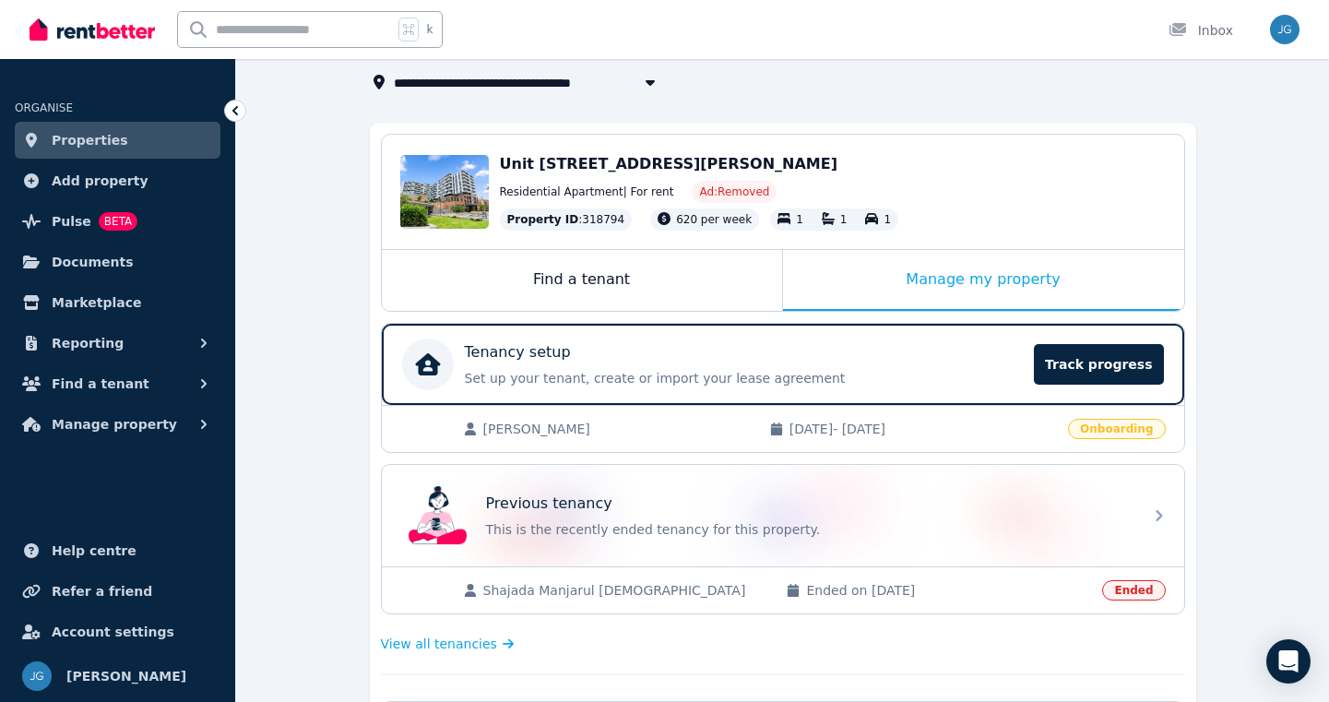
click at [847, 435] on span "[DATE] - [DATE]" at bounding box center [924, 429] width 268 height 18
click at [813, 428] on span "[DATE] - [DATE]" at bounding box center [924, 429] width 268 height 18
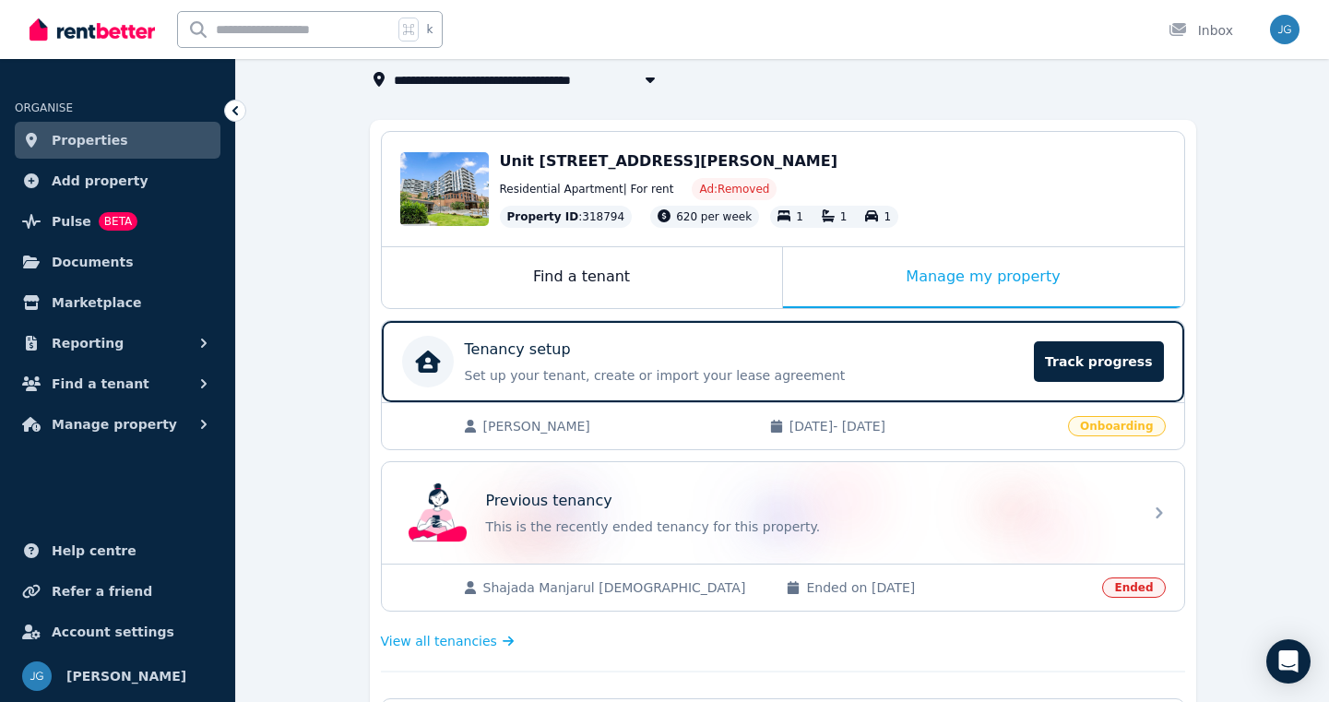
click at [524, 427] on span "[PERSON_NAME]" at bounding box center [617, 426] width 268 height 18
click at [1127, 427] on span "Onboarding" at bounding box center [1116, 426] width 97 height 20
click at [995, 284] on div "Manage my property" at bounding box center [983, 277] width 401 height 61
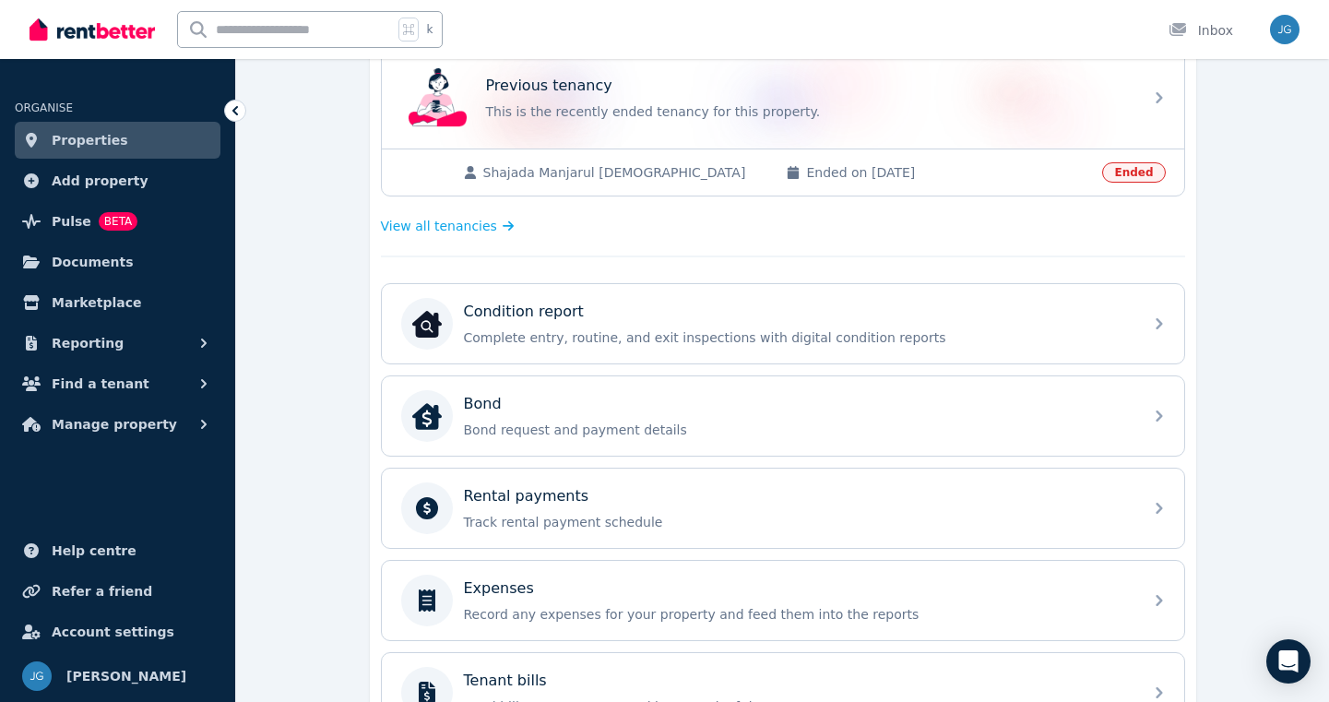
scroll to position [0, 0]
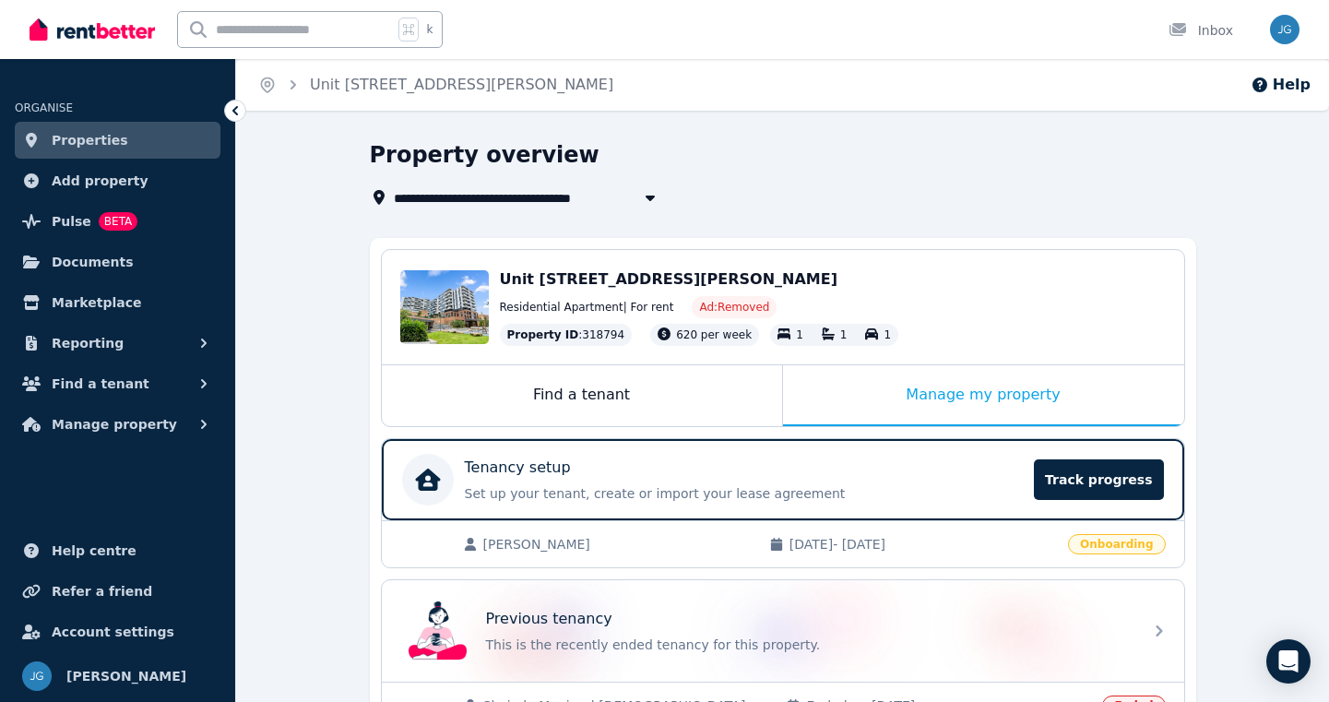
click at [483, 197] on span "Unit [STREET_ADDRESS][PERSON_NAME]" at bounding box center [543, 197] width 299 height 22
type input "**********"
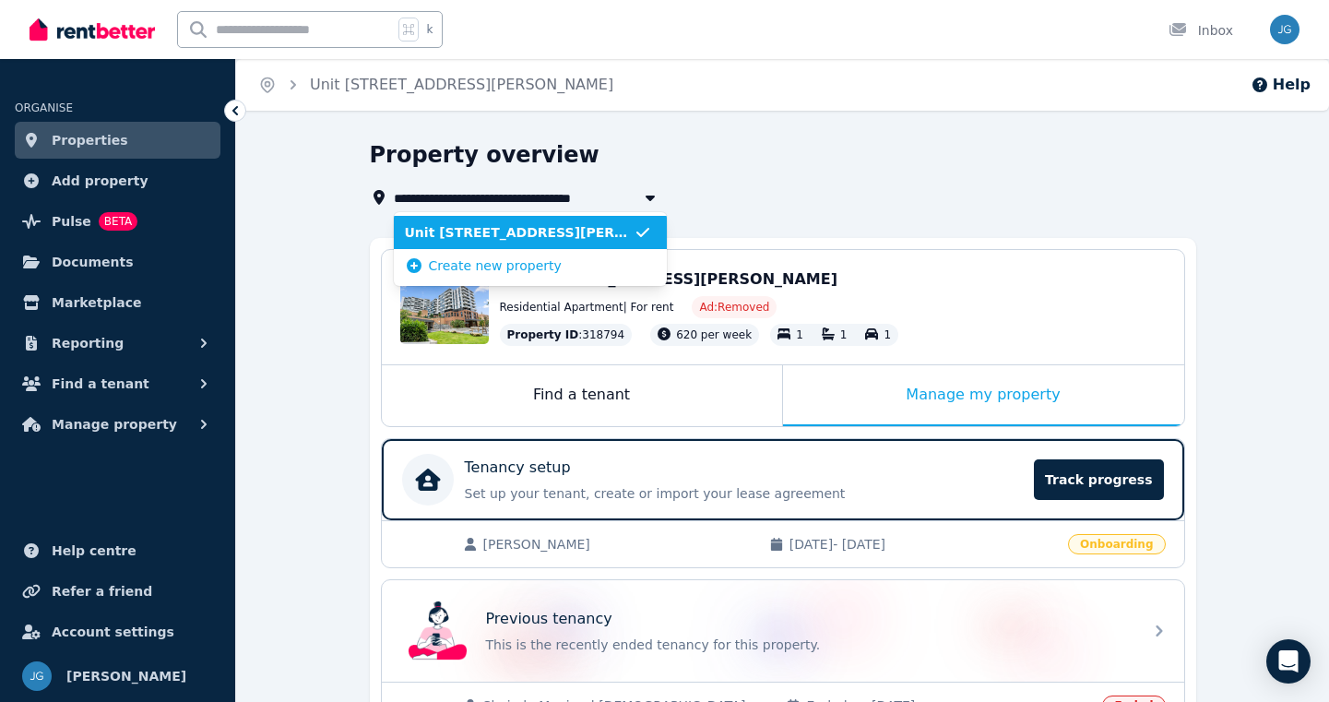
click at [482, 236] on span "Unit [STREET_ADDRESS][PERSON_NAME]" at bounding box center [519, 232] width 229 height 18
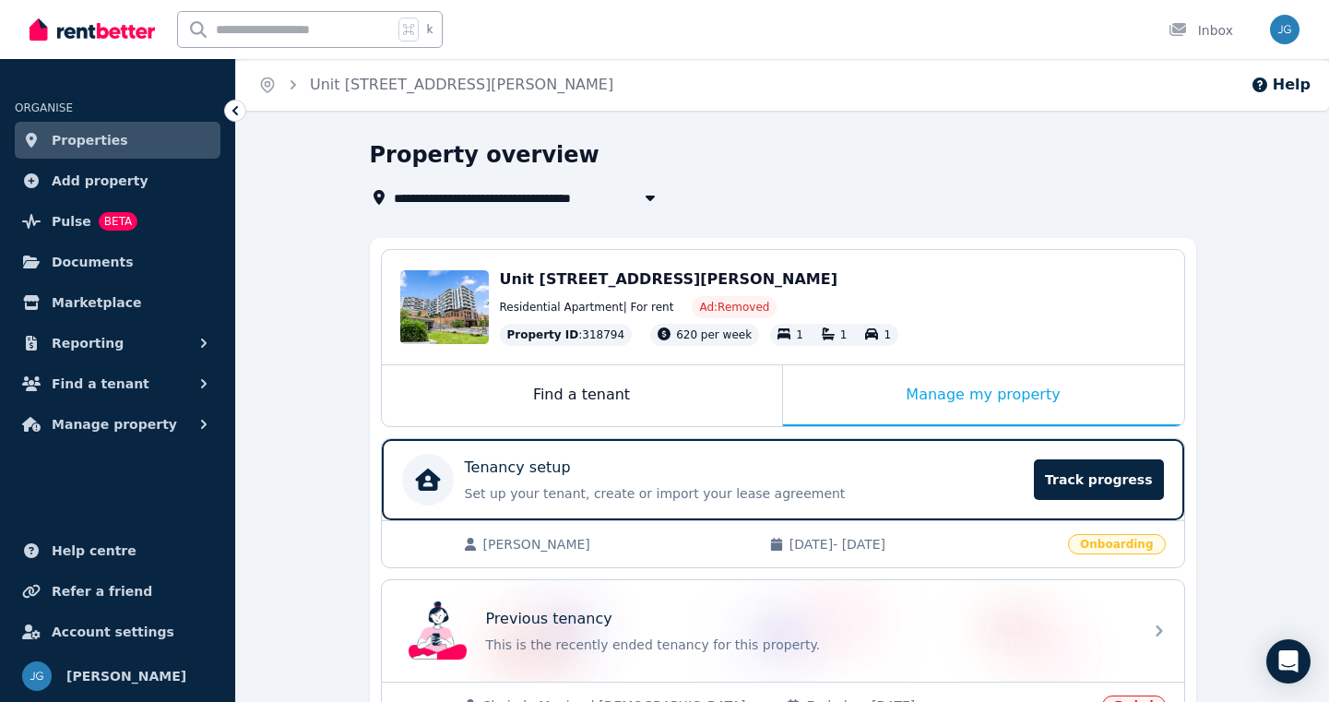
click at [721, 307] on span "Ad: Removed" at bounding box center [734, 307] width 70 height 15
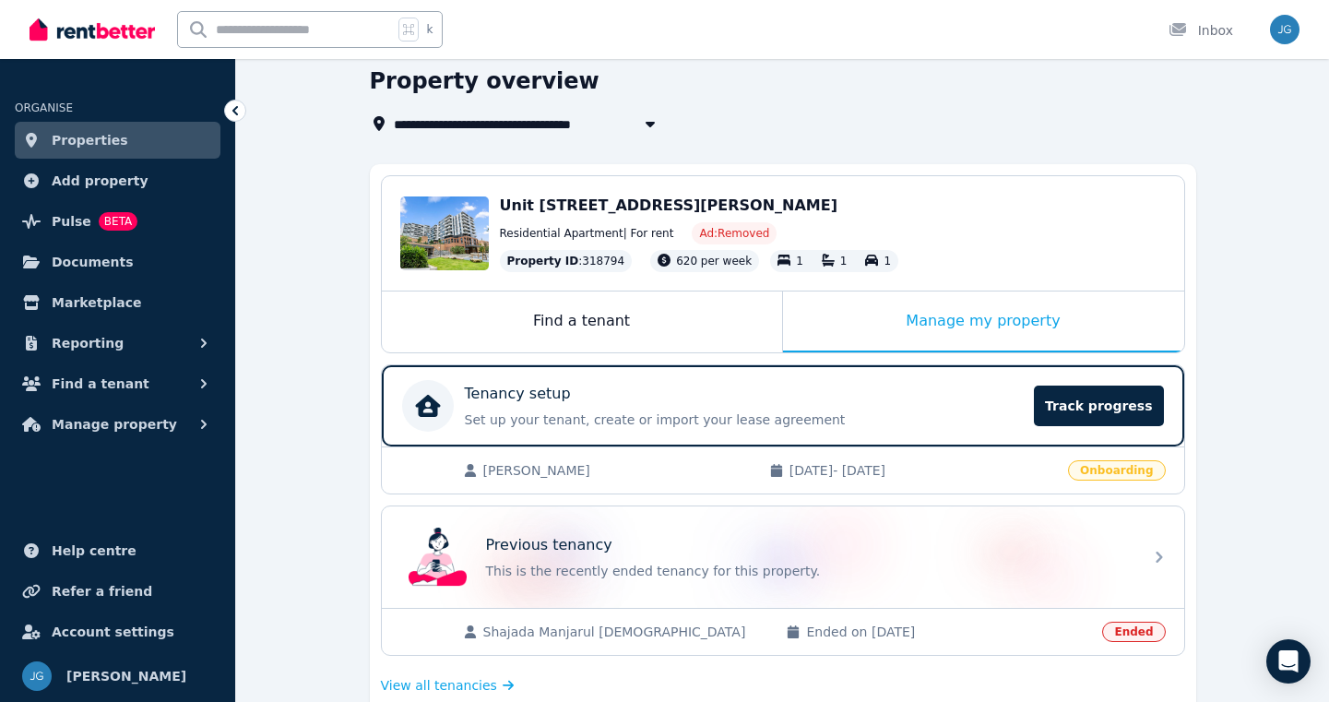
scroll to position [77, 0]
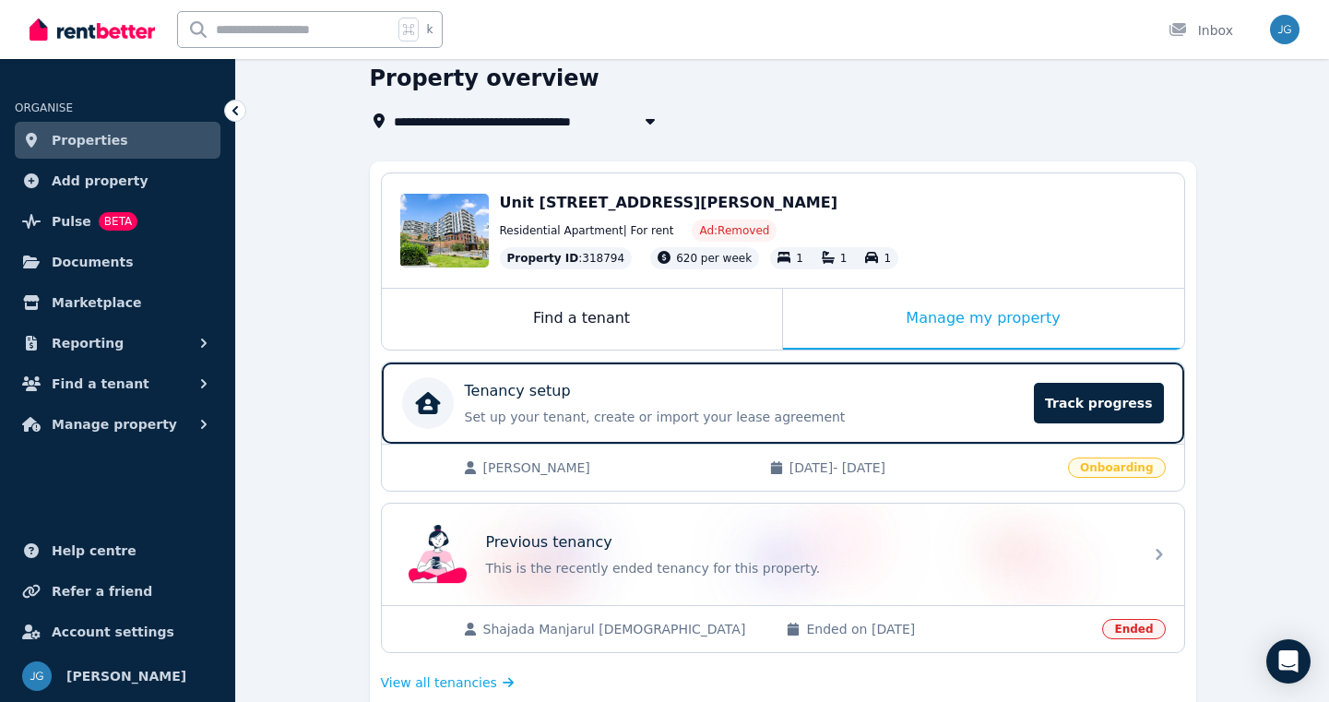
click at [504, 471] on span "[PERSON_NAME]" at bounding box center [617, 468] width 268 height 18
click at [505, 466] on span "[PERSON_NAME]" at bounding box center [617, 468] width 268 height 18
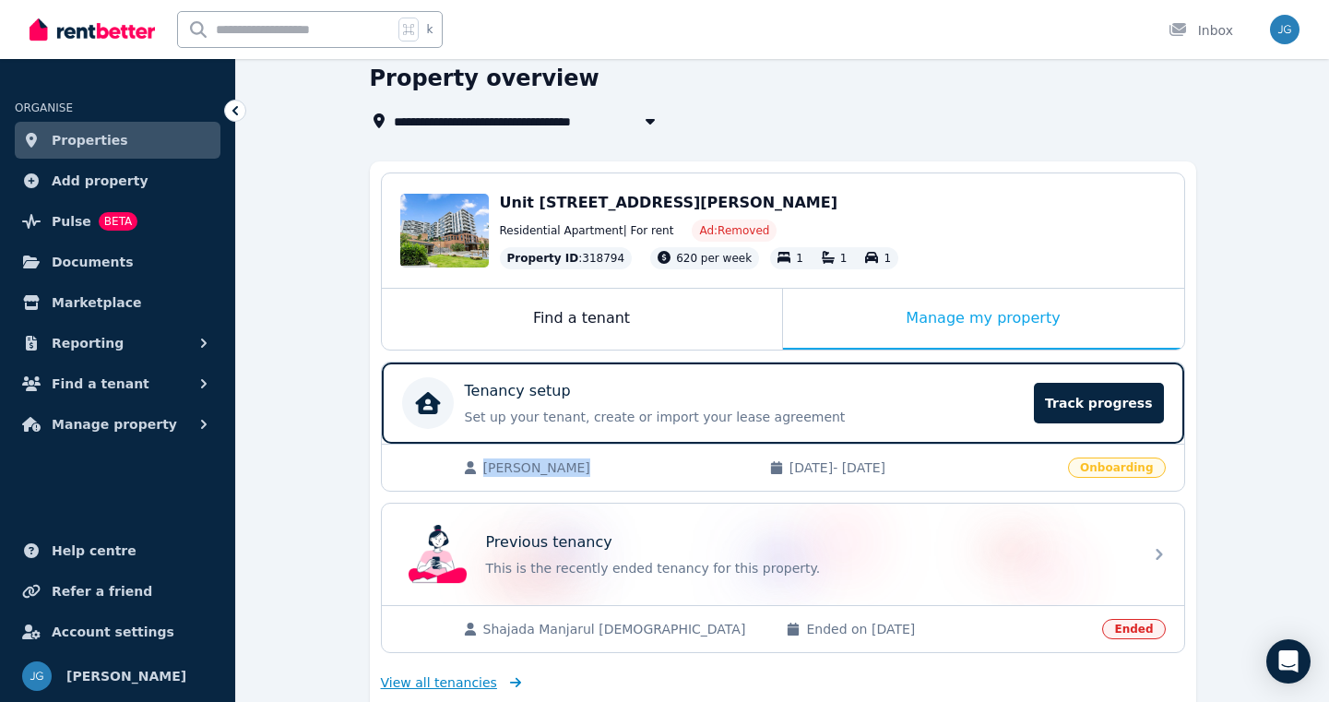
click at [414, 683] on span "View all tenancies" at bounding box center [439, 683] width 116 height 18
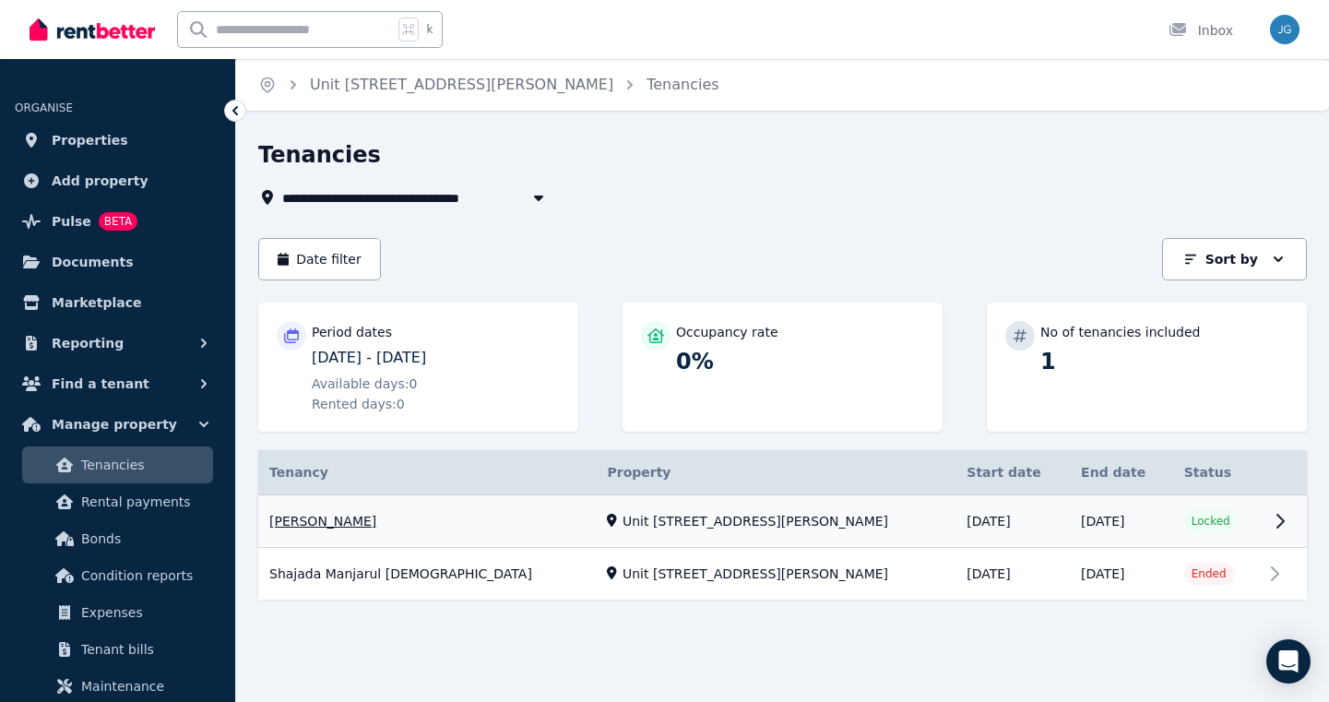
click at [586, 523] on link "View property details" at bounding box center [782, 521] width 1049 height 53
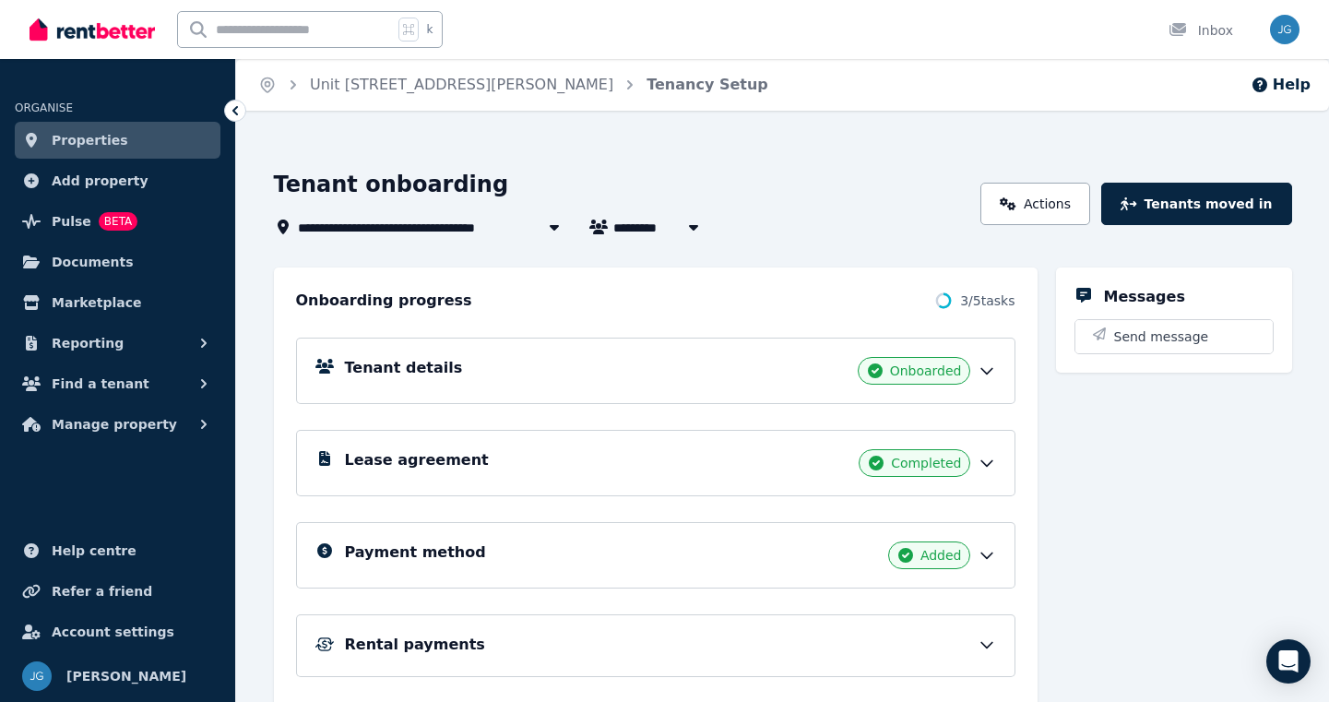
click at [378, 365] on h5 "Tenant details" at bounding box center [404, 368] width 118 height 22
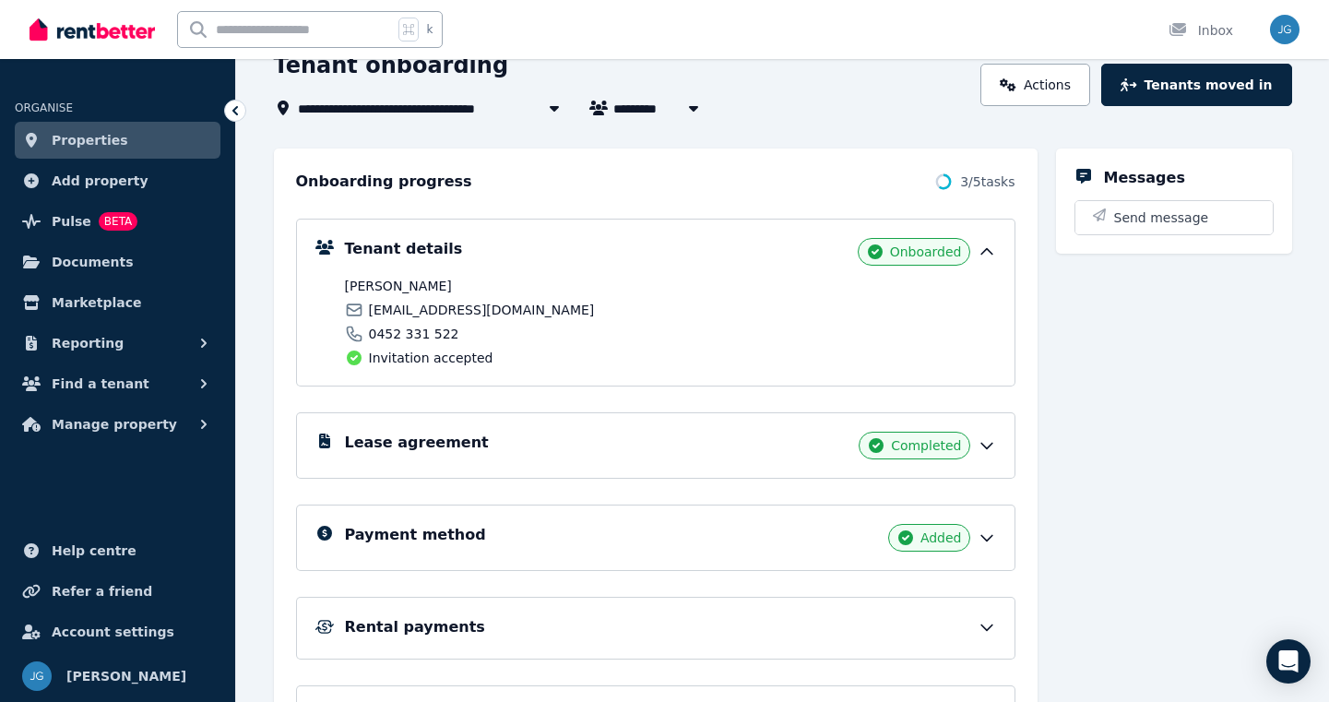
scroll to position [127, 0]
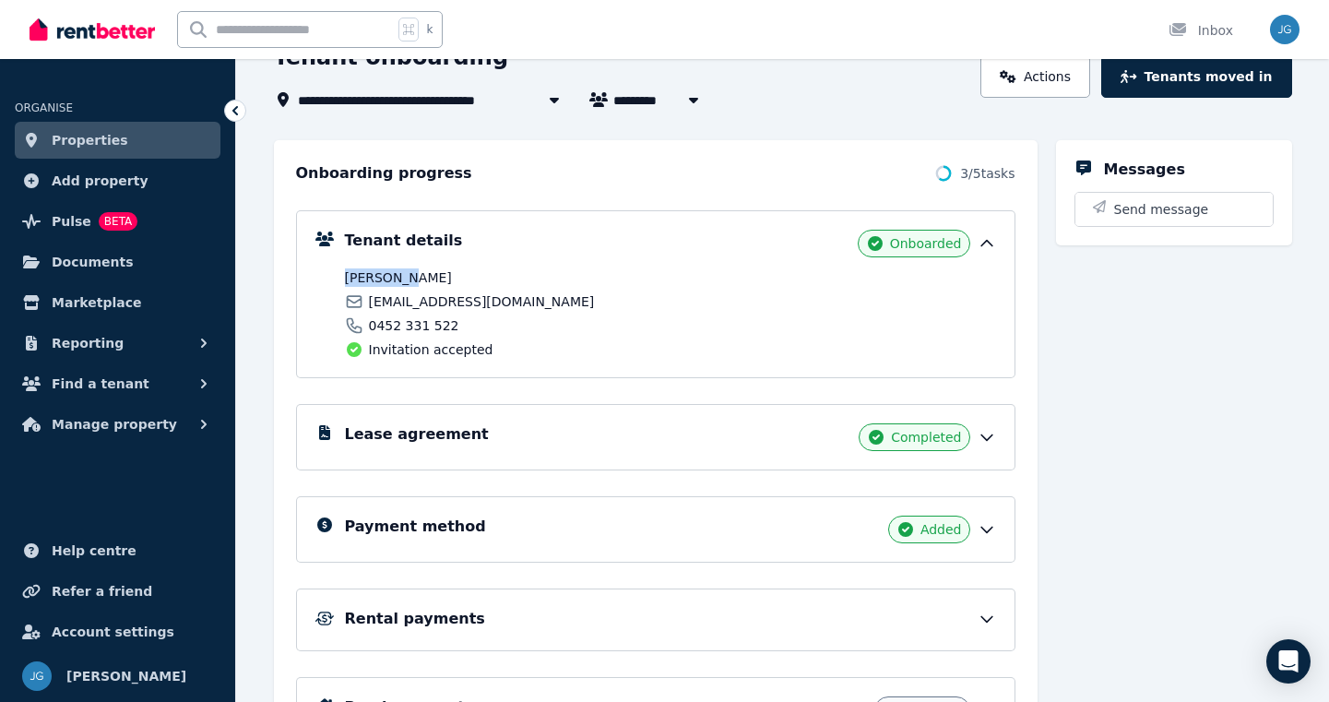
drag, startPoint x: 345, startPoint y: 275, endPoint x: 423, endPoint y: 277, distance: 77.5
click at [423, 277] on span "[PERSON_NAME]" at bounding box center [505, 277] width 320 height 18
copy span "[PERSON_NAME]"
drag, startPoint x: 370, startPoint y: 304, endPoint x: 482, endPoint y: 301, distance: 111.7
click at [482, 301] on div "[EMAIL_ADDRESS][DOMAIN_NAME]" at bounding box center [505, 301] width 320 height 18
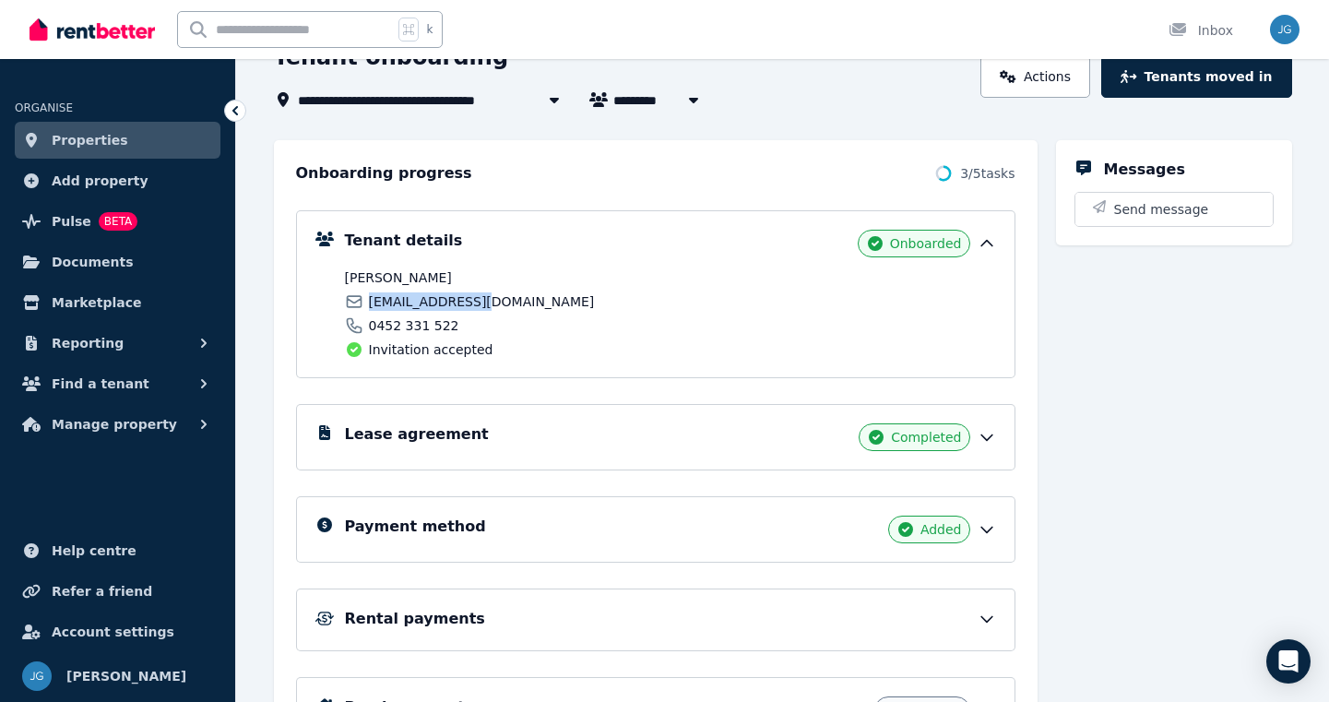
copy span "[EMAIL_ADDRESS][DOMAIN_NAME]"
click at [417, 302] on span "[EMAIL_ADDRESS][DOMAIN_NAME]" at bounding box center [482, 301] width 226 height 18
drag, startPoint x: 371, startPoint y: 302, endPoint x: 484, endPoint y: 301, distance: 113.5
click at [484, 301] on div "[EMAIL_ADDRESS][DOMAIN_NAME]" at bounding box center [505, 301] width 320 height 18
copy span "[EMAIL_ADDRESS][DOMAIN_NAME]"
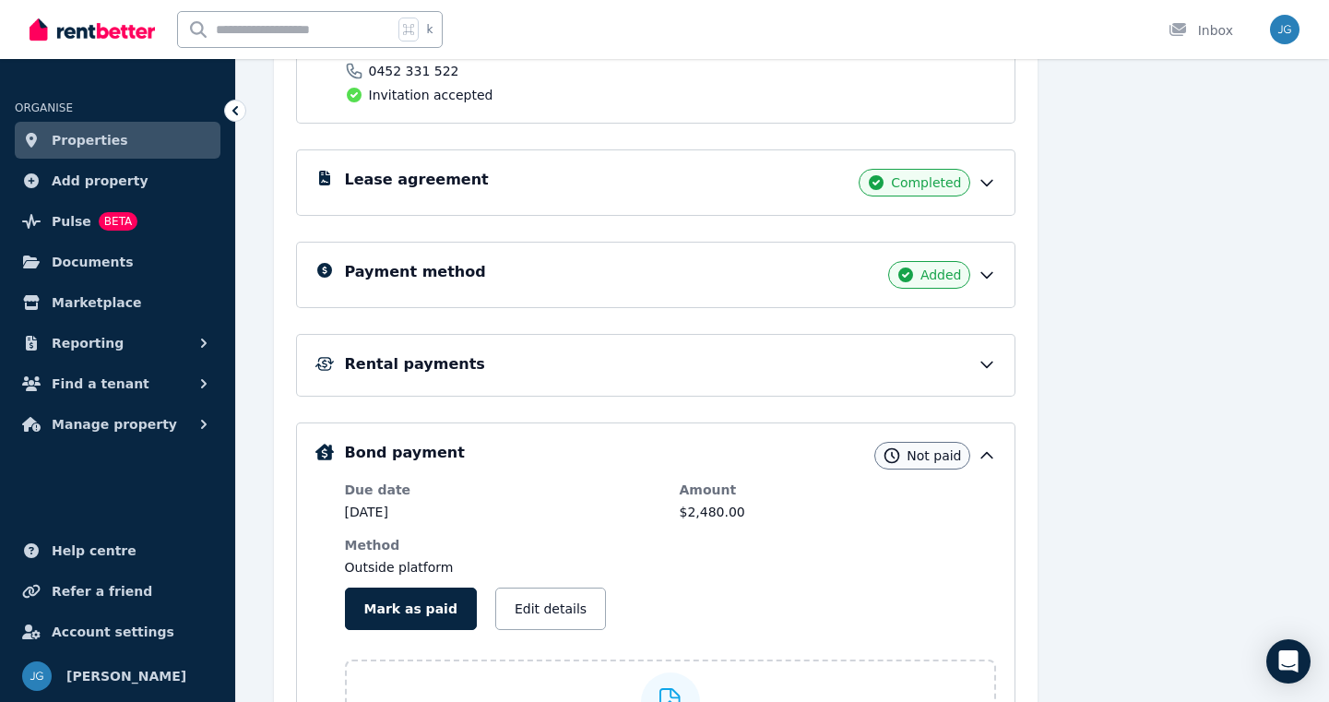
scroll to position [372, 0]
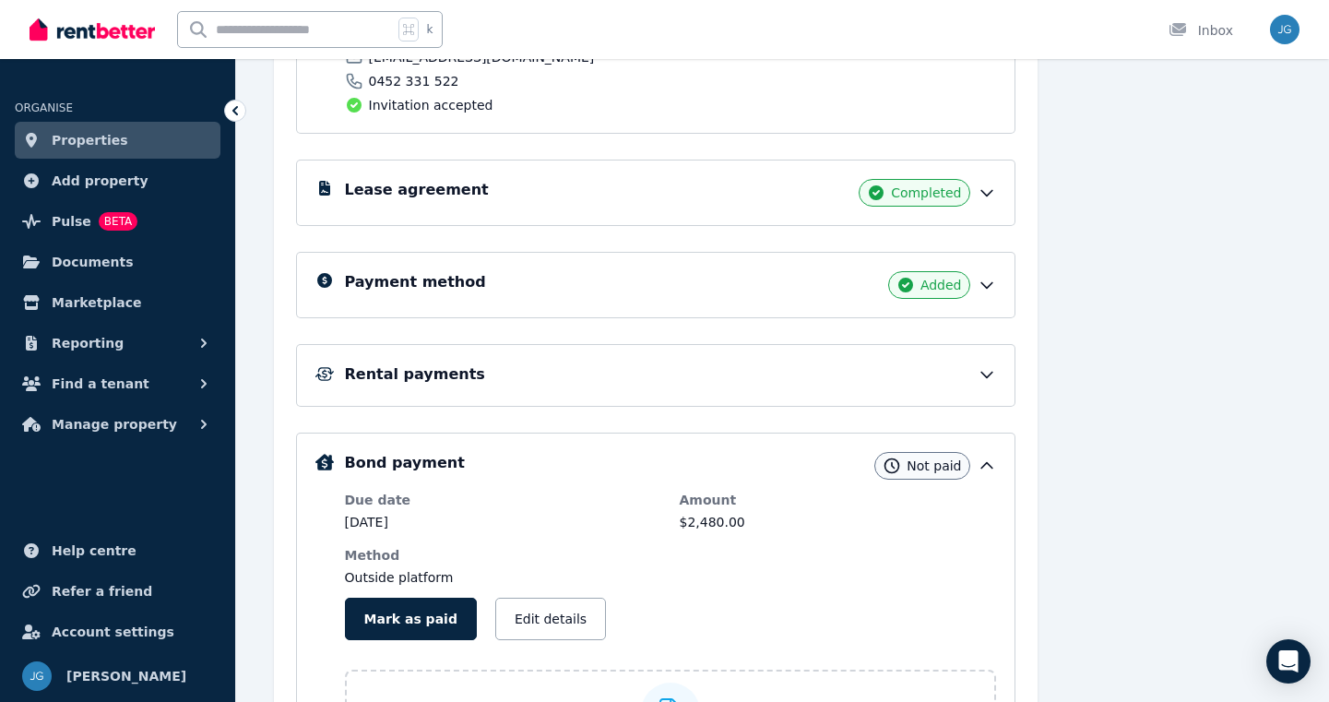
click at [576, 283] on div "Payment method Added" at bounding box center [670, 285] width 651 height 28
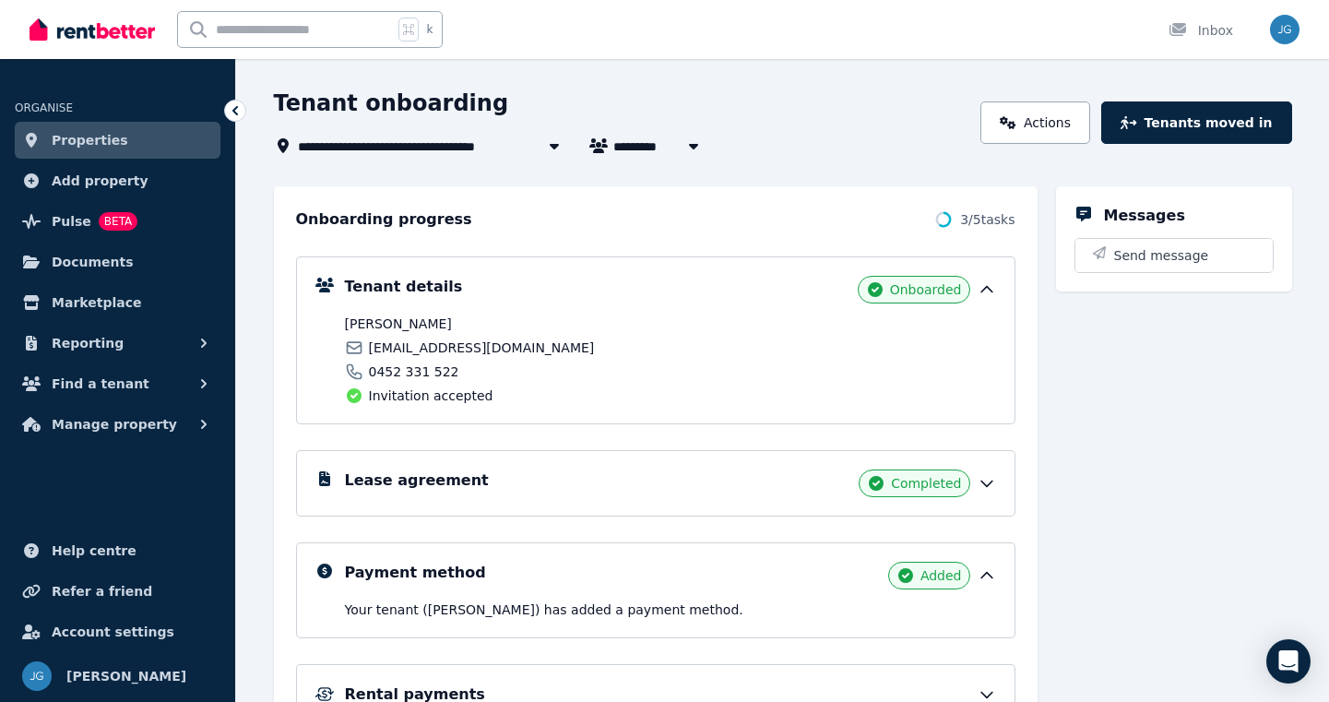
scroll to position [0, 0]
